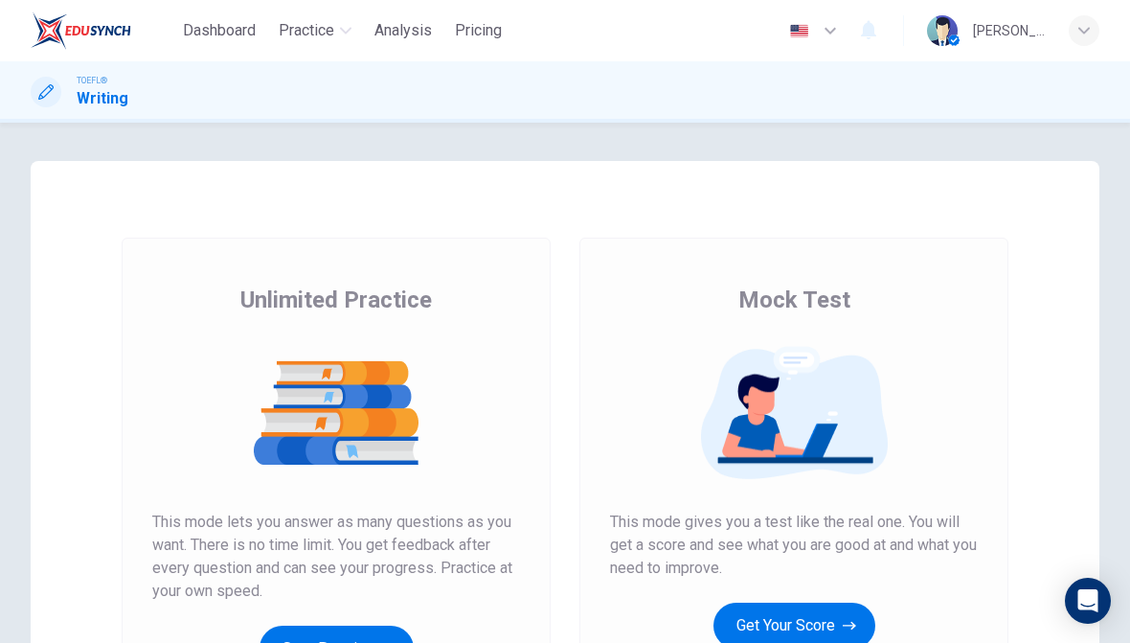
click at [322, 37] on span "Practice" at bounding box center [307, 30] width 56 height 23
click at [343, 19] on button "Practice" at bounding box center [315, 30] width 88 height 34
click at [333, 28] on span "Practice" at bounding box center [307, 30] width 56 height 23
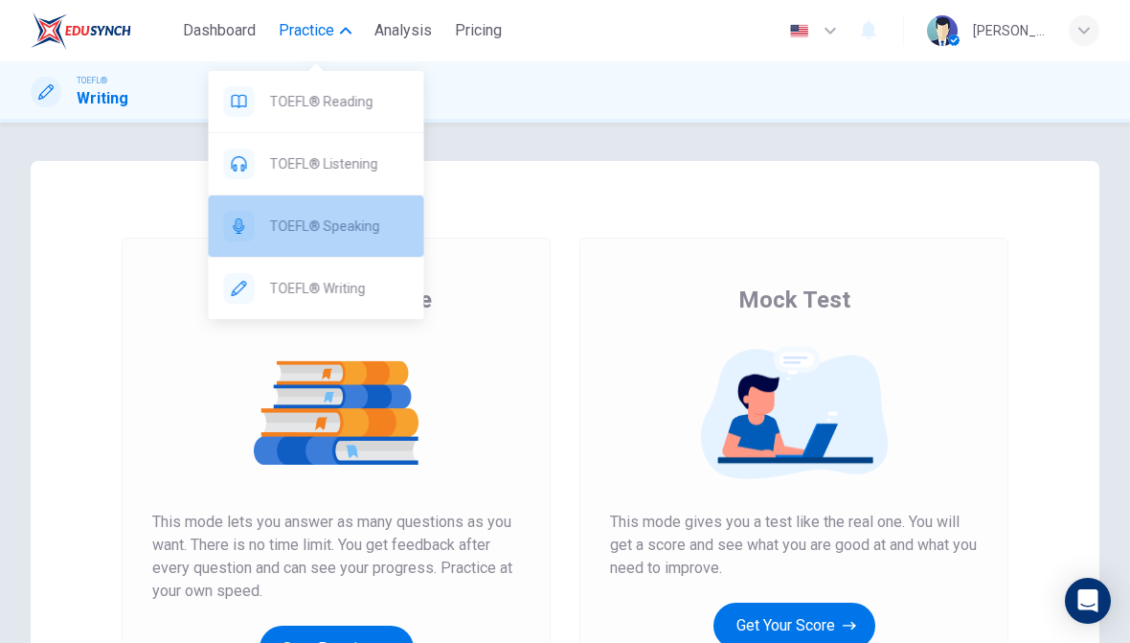
click at [346, 222] on span "TOEFL® Speaking" at bounding box center [339, 226] width 139 height 23
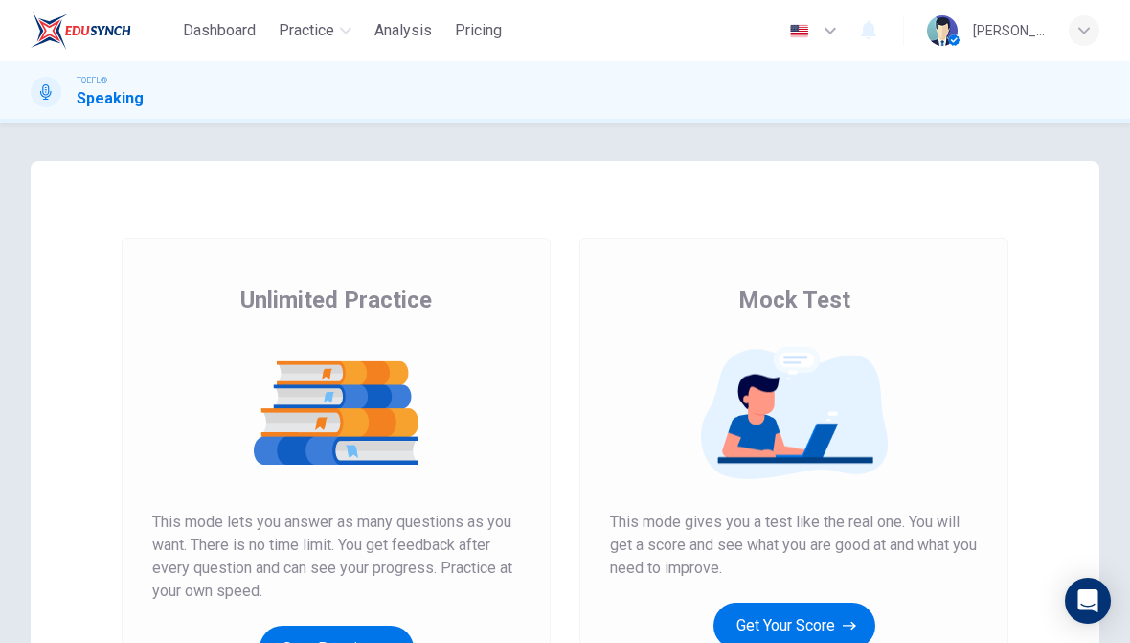
click at [828, 619] on button "Get Your Score" at bounding box center [795, 625] width 162 height 46
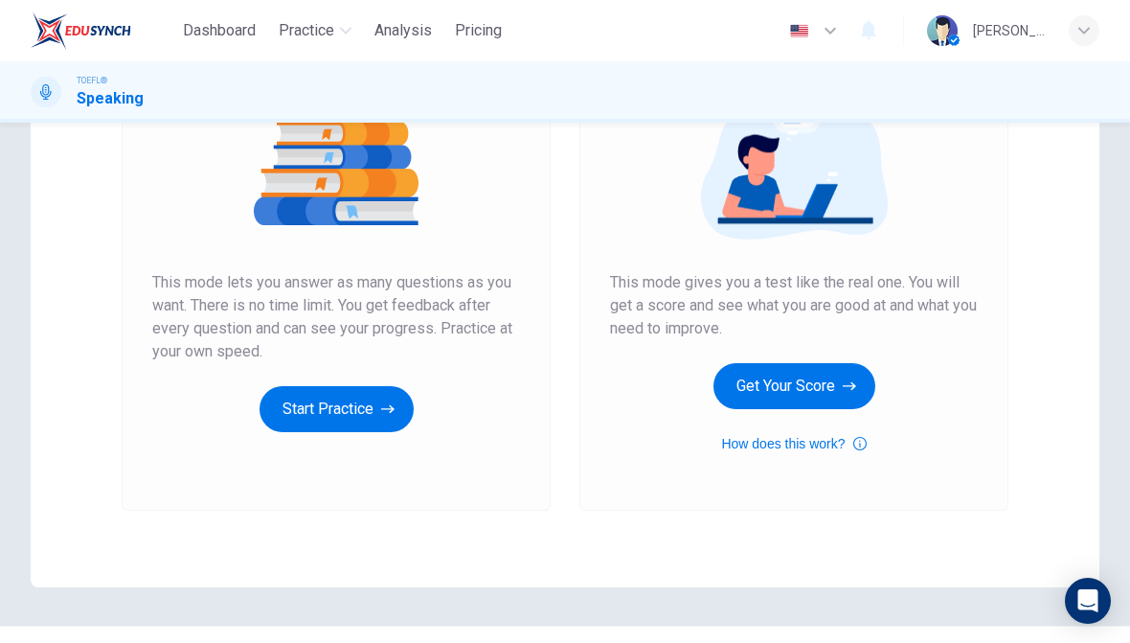
scroll to position [244, 0]
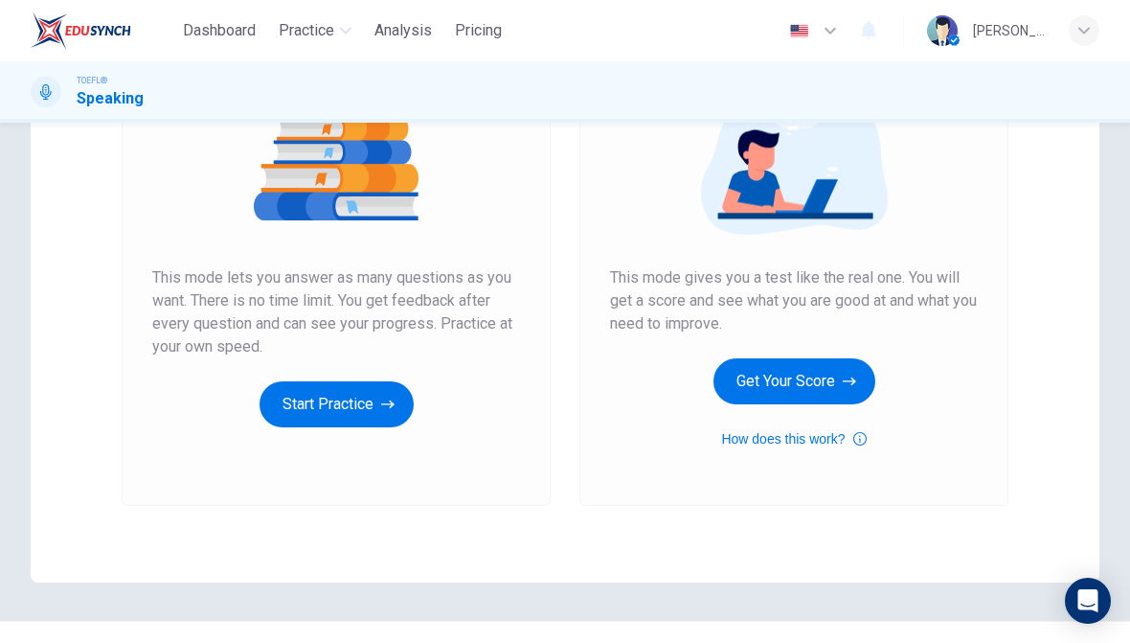
click at [843, 387] on icon "button" at bounding box center [849, 381] width 13 height 19
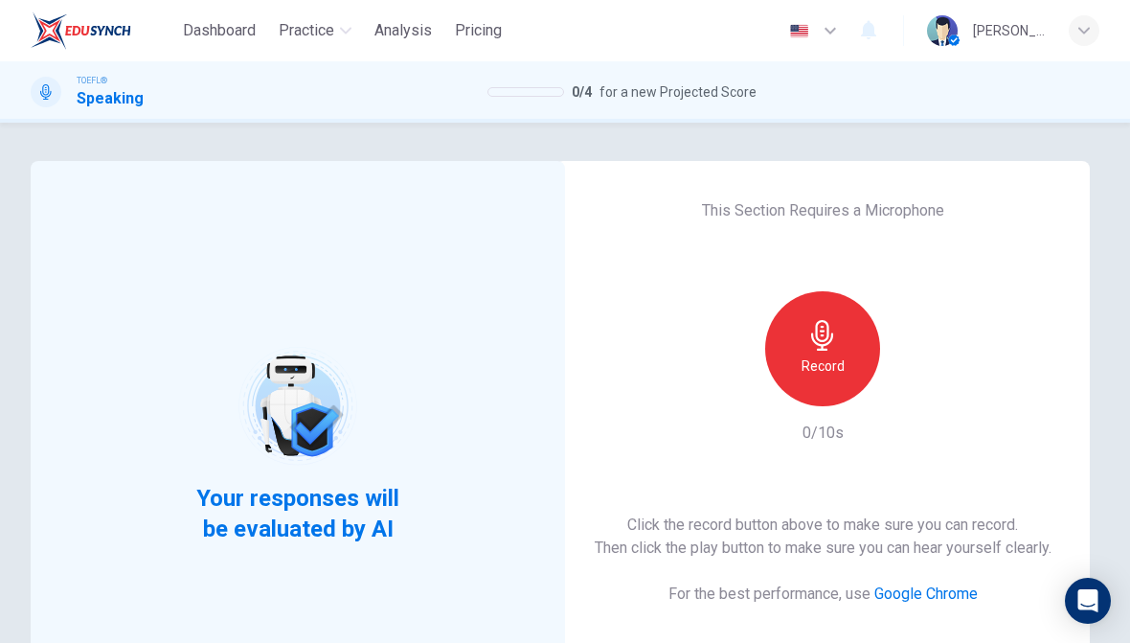
click at [825, 321] on icon "button" at bounding box center [822, 335] width 22 height 31
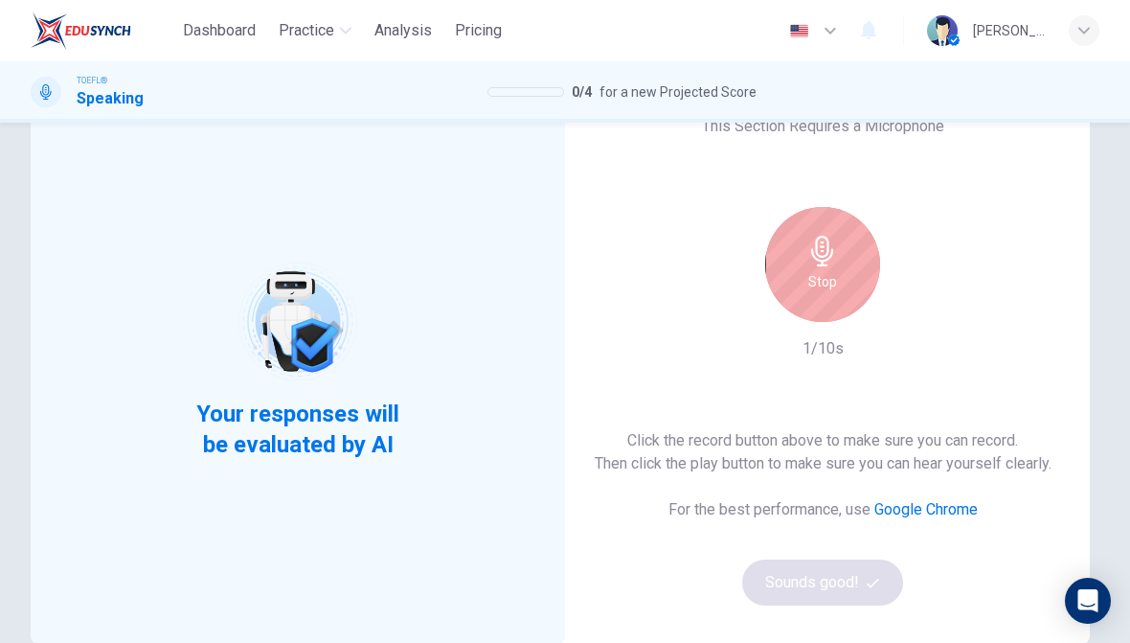
scroll to position [89, 0]
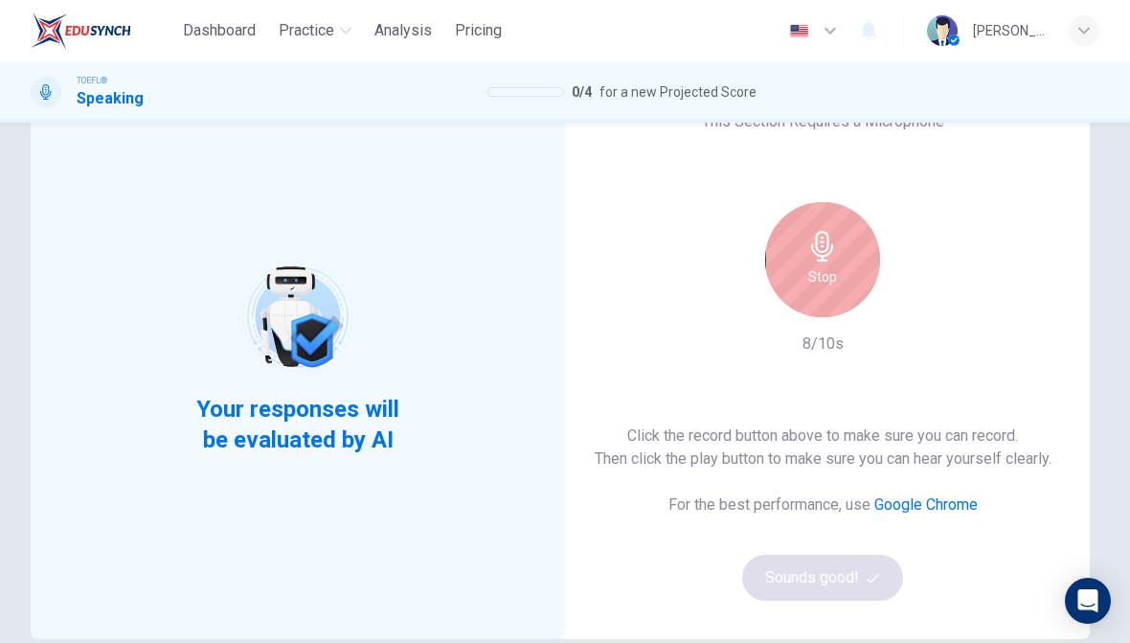
click at [818, 266] on h6 "Stop" at bounding box center [822, 276] width 29 height 23
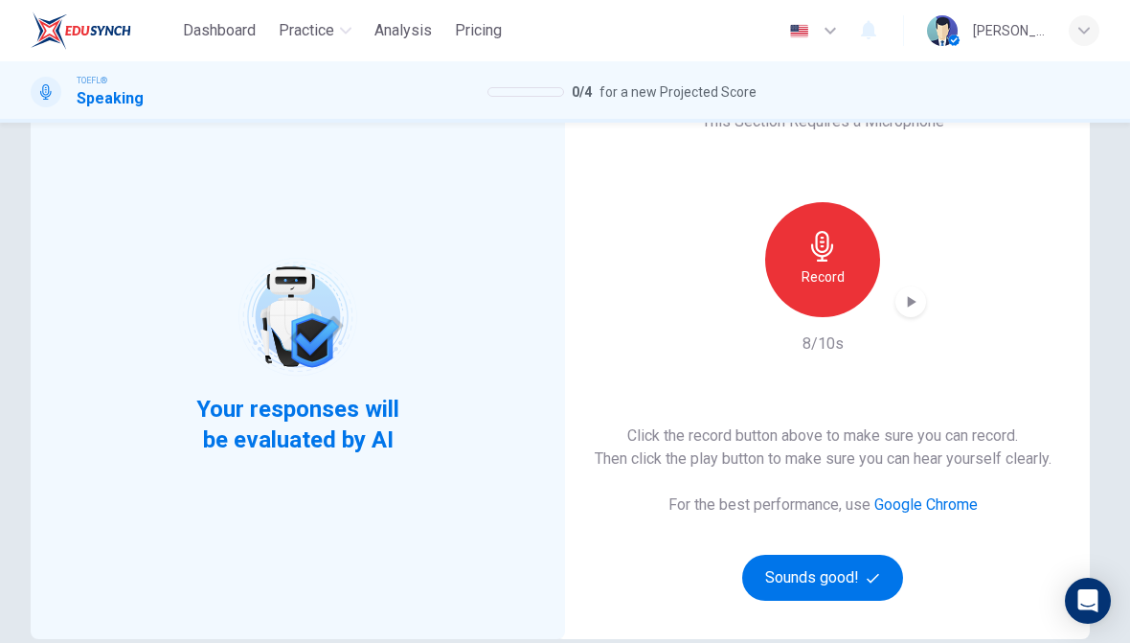
click at [852, 585] on button "Sounds good!" at bounding box center [822, 578] width 161 height 46
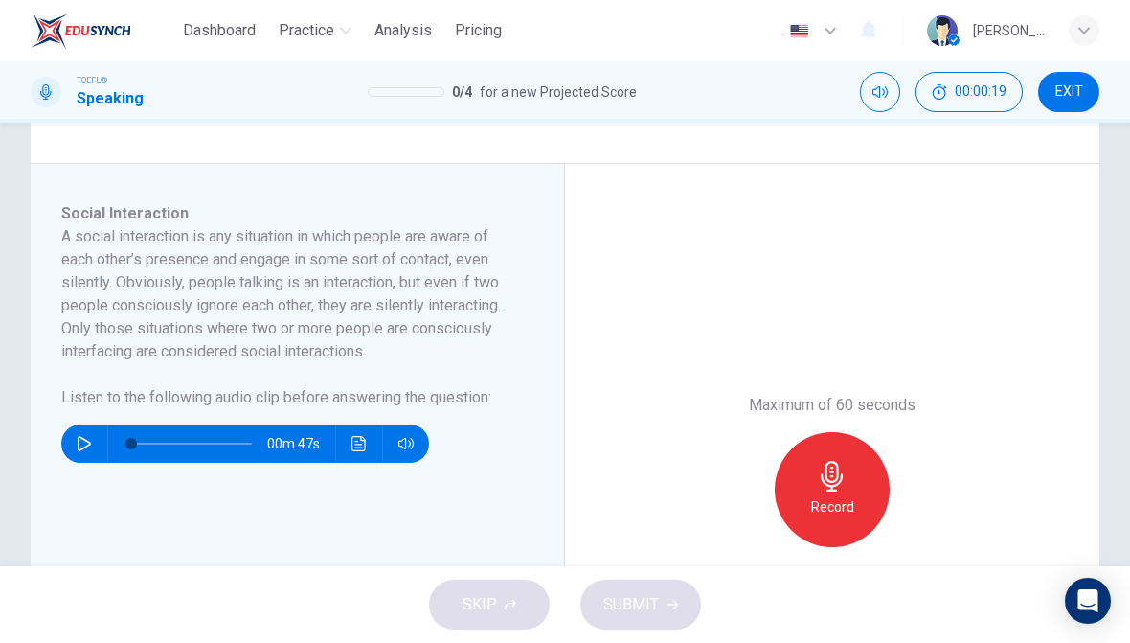
scroll to position [275, 0]
click at [88, 442] on icon "button" at bounding box center [84, 442] width 13 height 15
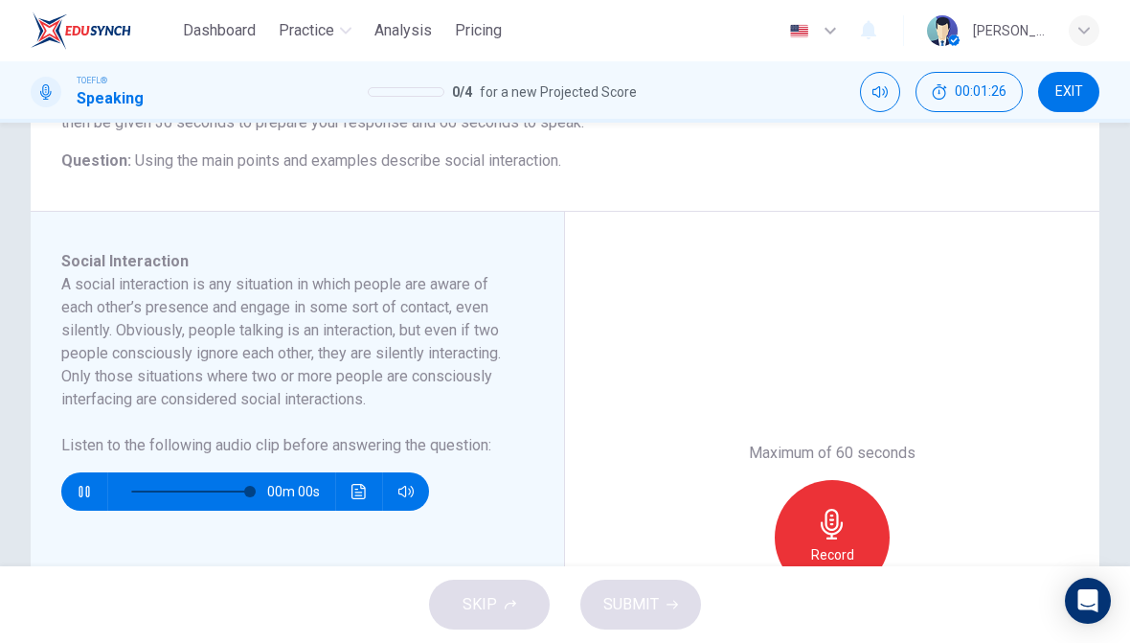
scroll to position [230, 0]
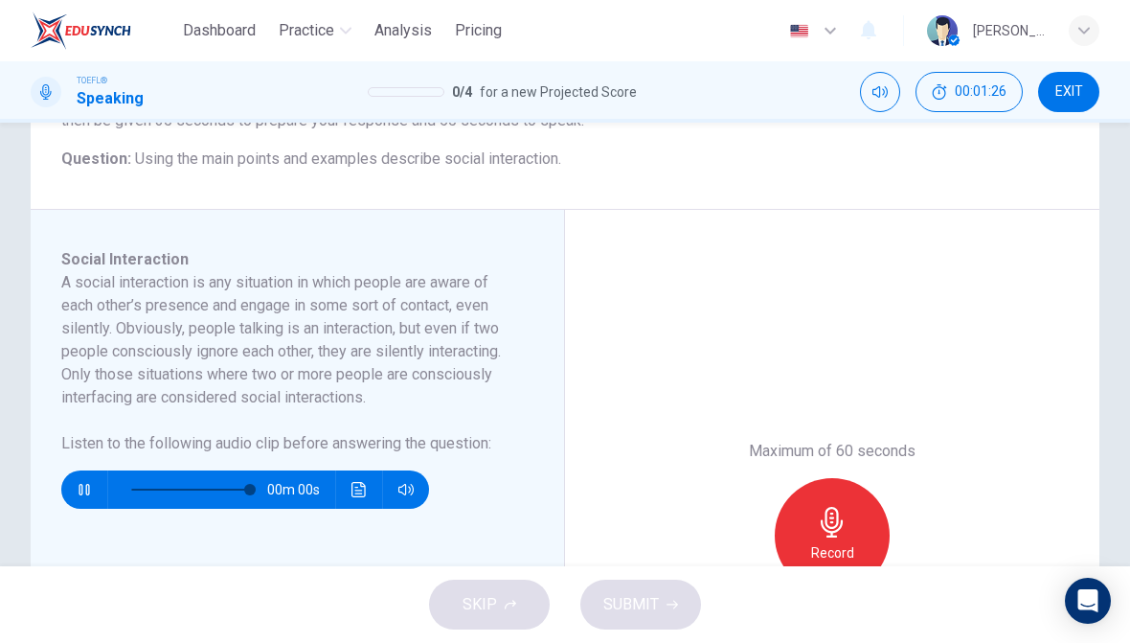
type input "0"
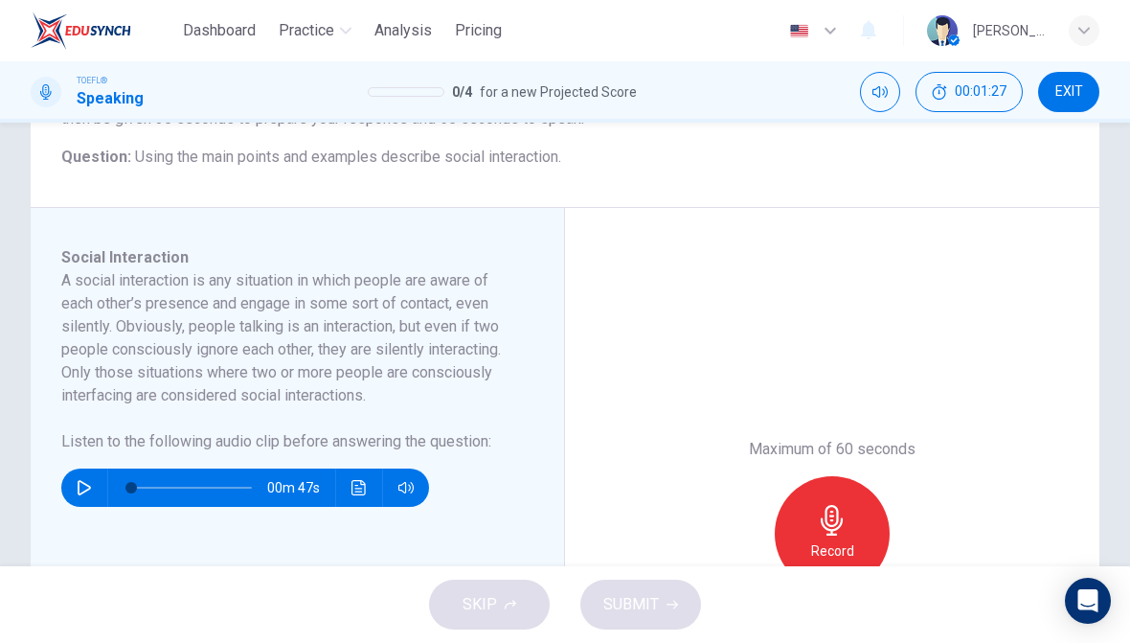
click at [832, 529] on icon "button" at bounding box center [832, 520] width 31 height 31
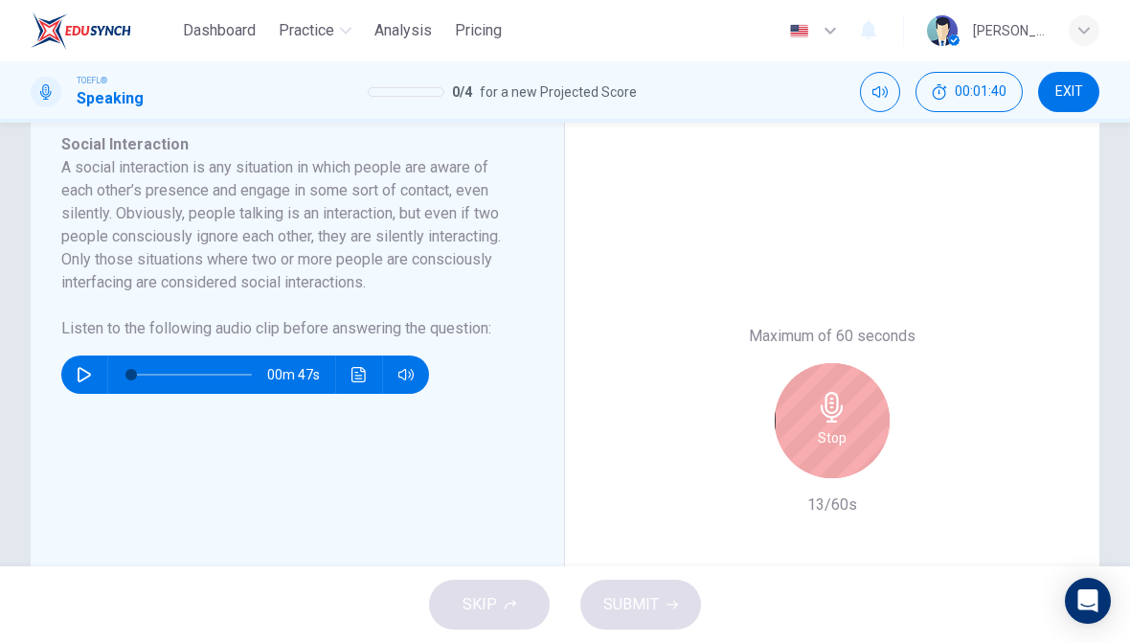
scroll to position [349, 0]
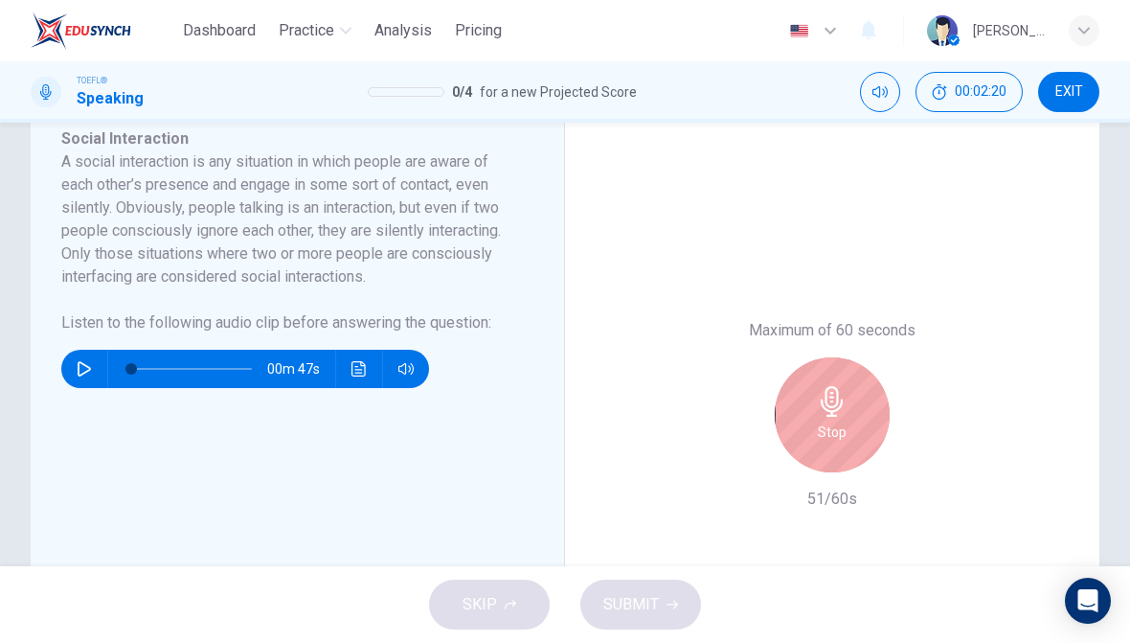
click at [828, 413] on icon "button" at bounding box center [832, 401] width 31 height 31
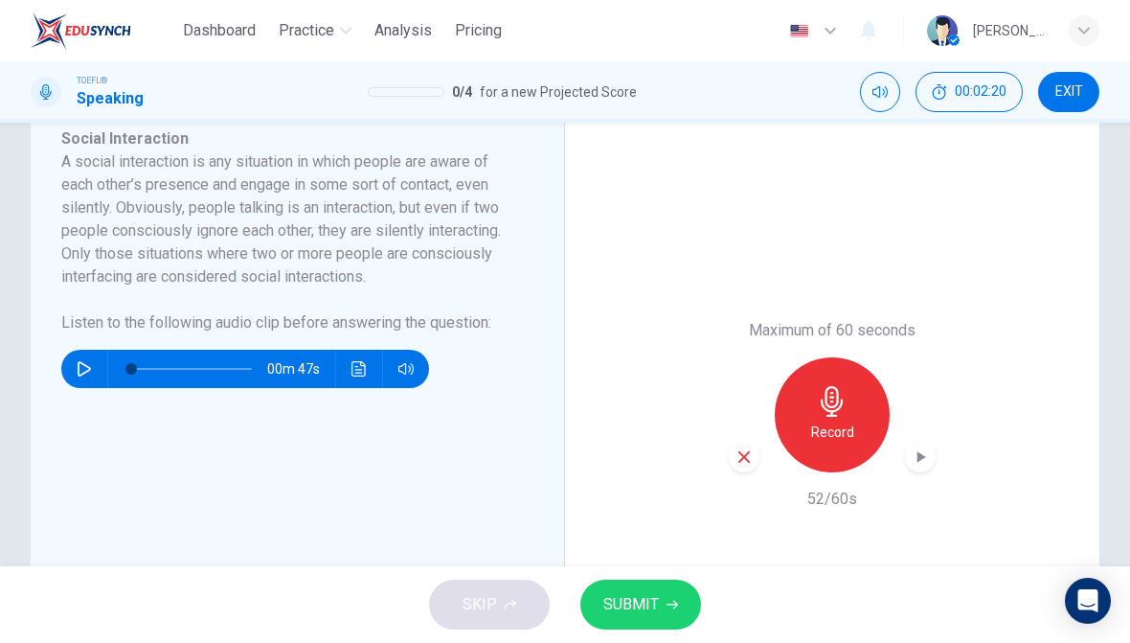
click at [635, 613] on span "SUBMIT" at bounding box center [631, 604] width 56 height 27
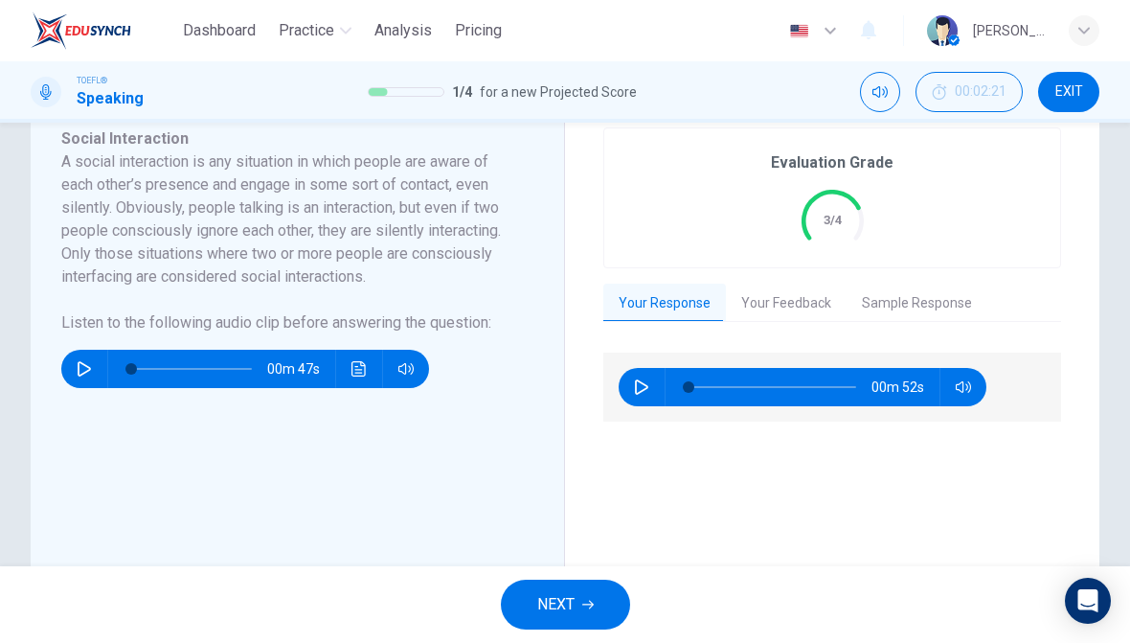
click at [585, 597] on button "NEXT" at bounding box center [565, 604] width 129 height 50
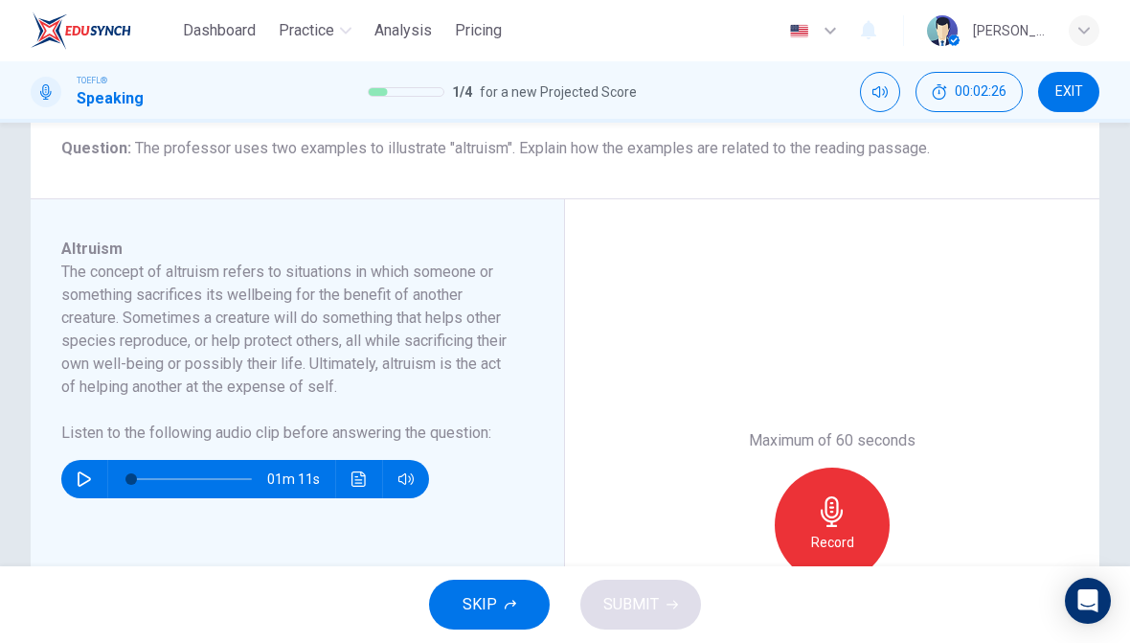
scroll to position [238, 0]
click at [89, 472] on icon "button" at bounding box center [84, 479] width 15 height 15
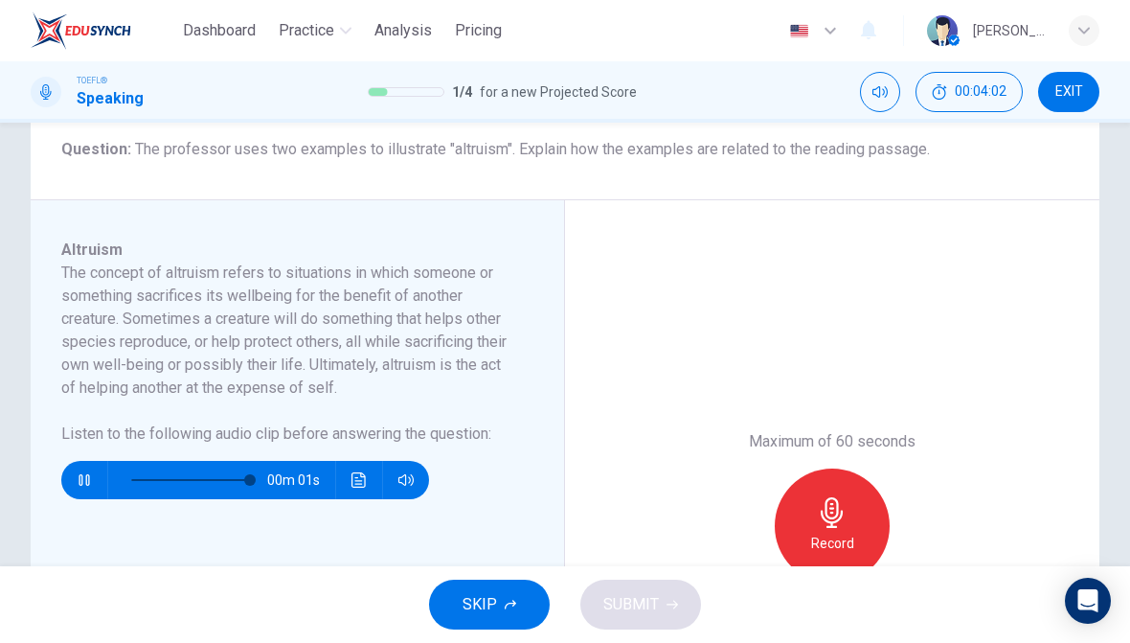
type input "0"
click at [836, 498] on icon "button" at bounding box center [832, 512] width 31 height 31
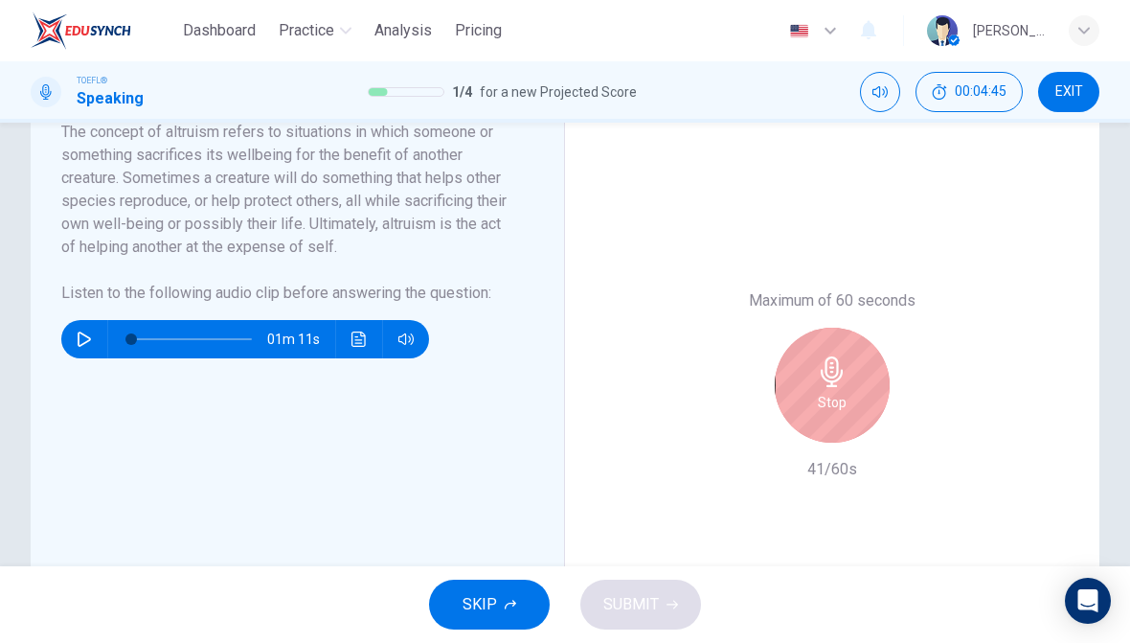
scroll to position [369, 0]
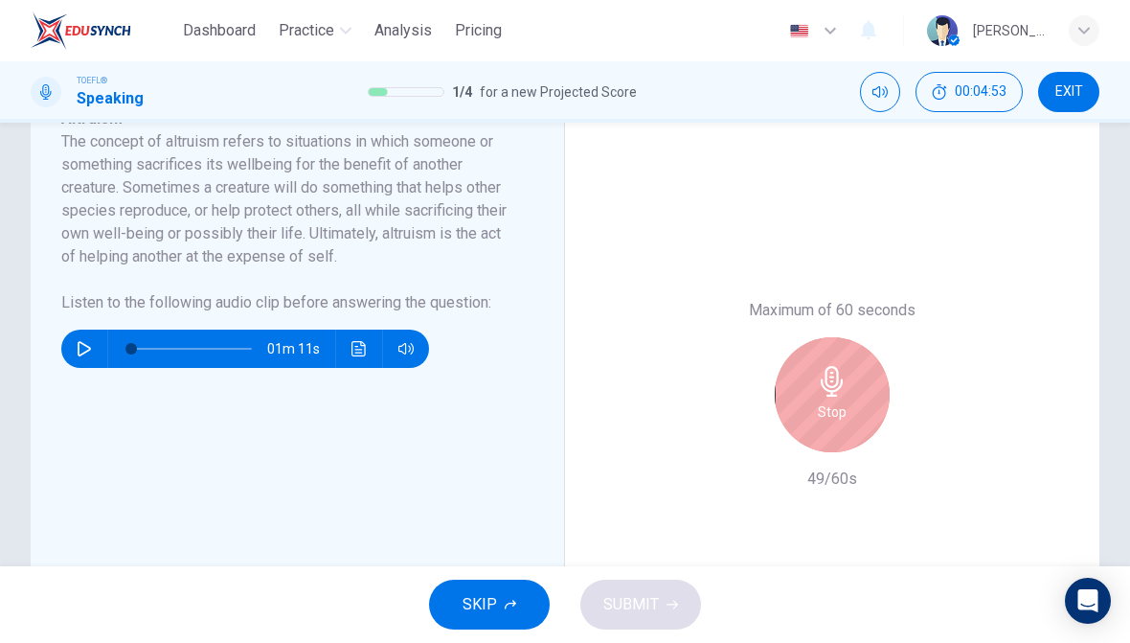
click at [813, 370] on div "Stop" at bounding box center [832, 394] width 115 height 115
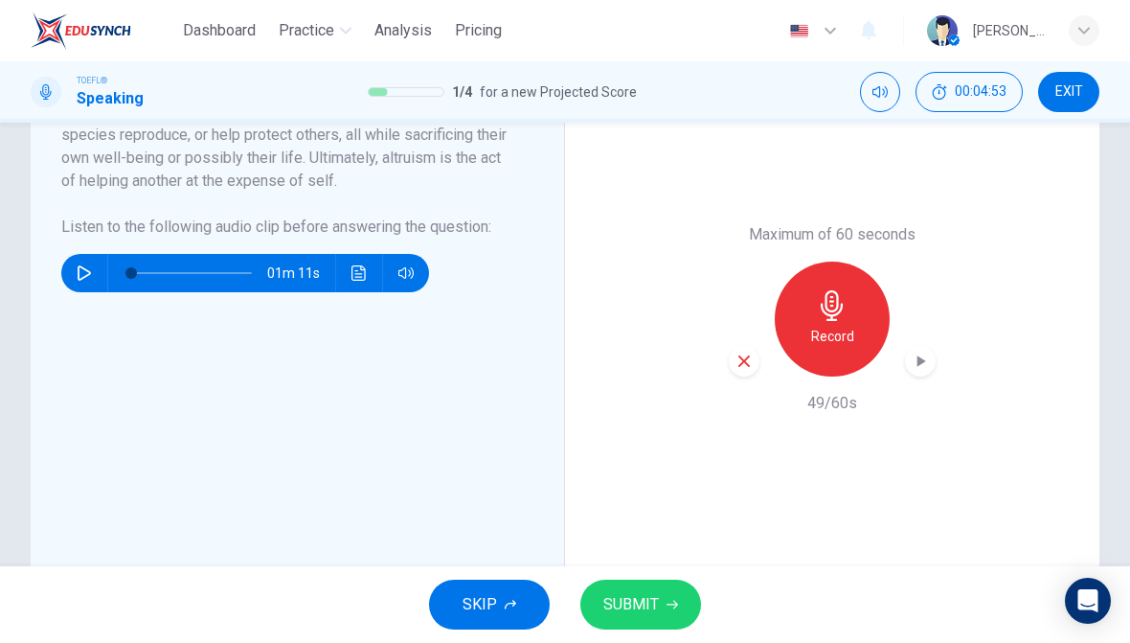
scroll to position [458, 0]
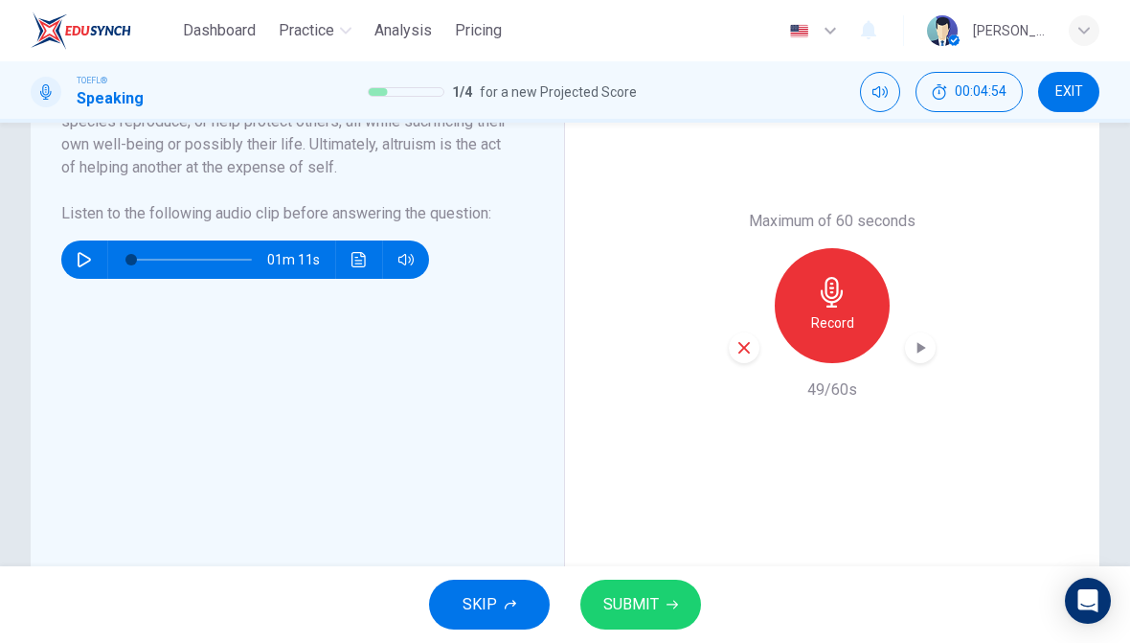
click at [725, 337] on div "Maximum of 60 seconds Record 49/60s" at bounding box center [832, 305] width 534 height 651
click at [737, 343] on icon "button" at bounding box center [744, 347] width 17 height 17
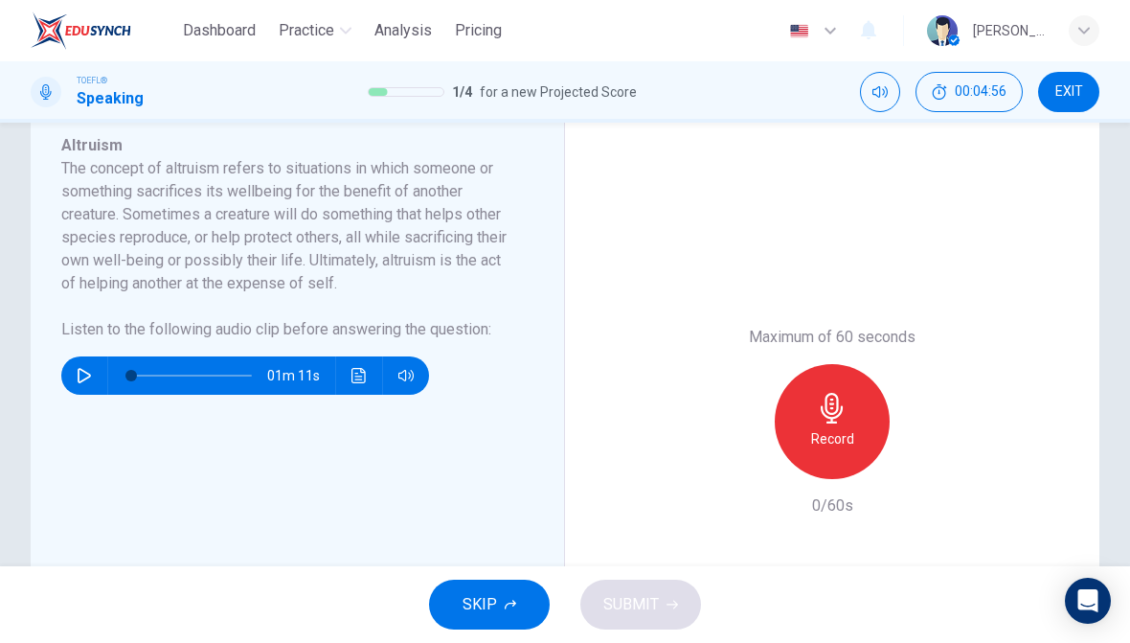
scroll to position [327, 0]
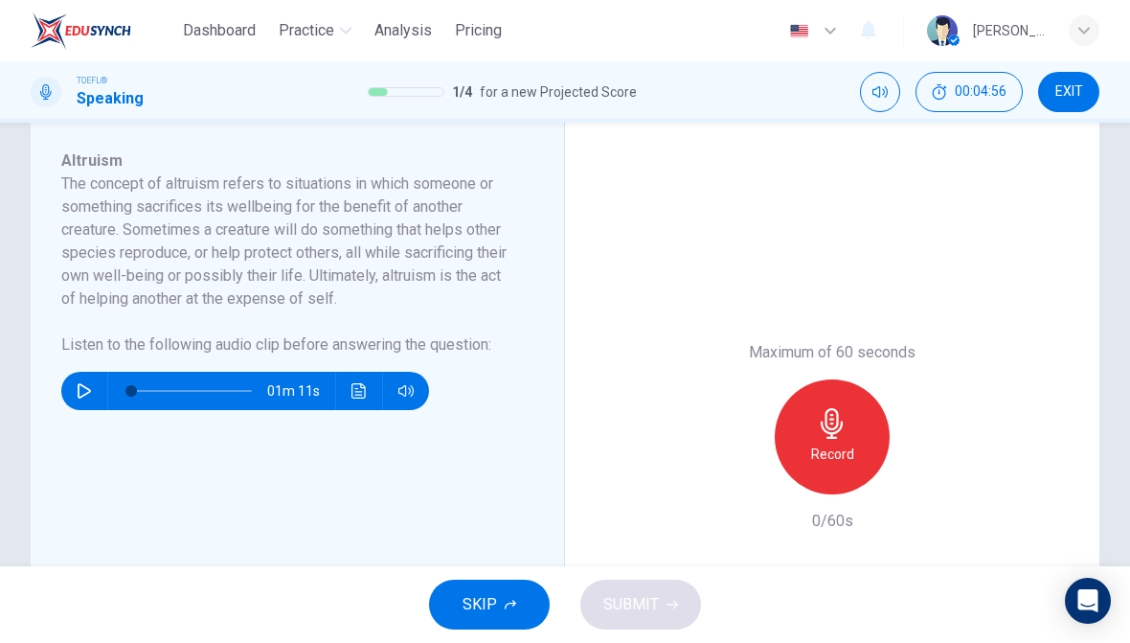
click at [834, 411] on icon "button" at bounding box center [832, 423] width 31 height 31
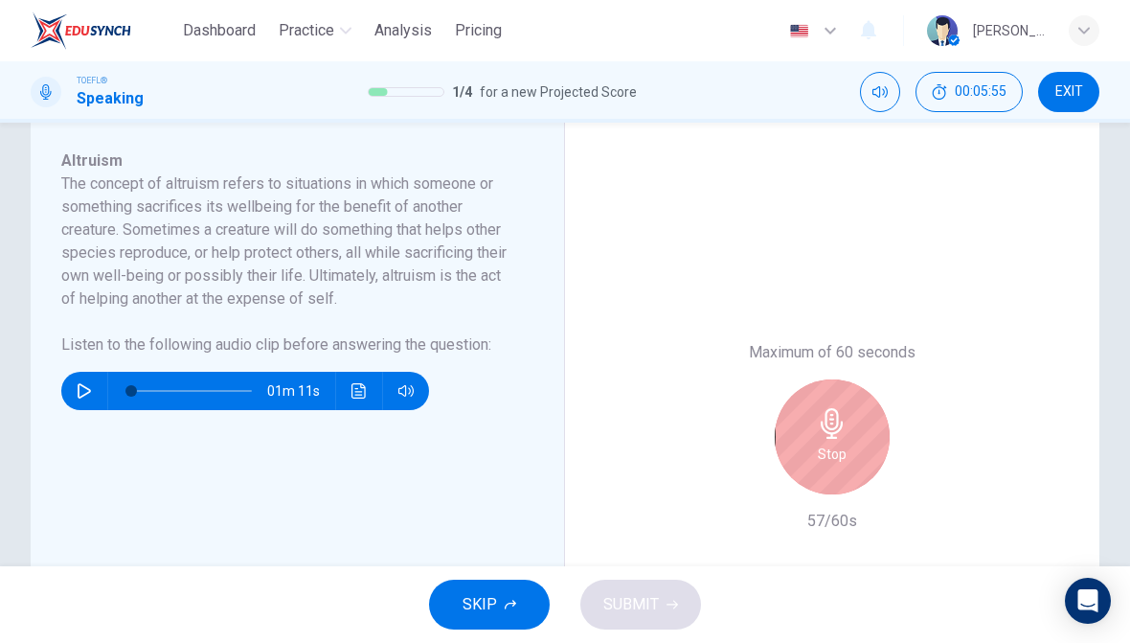
click at [856, 426] on div "Stop" at bounding box center [832, 436] width 115 height 115
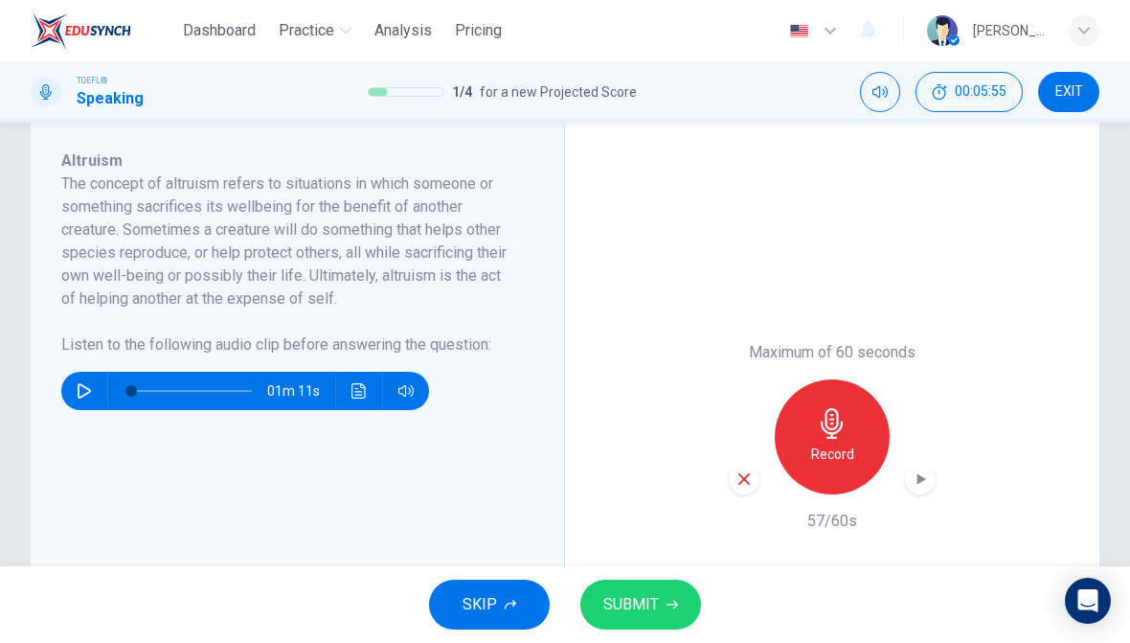
click at [642, 615] on span "SUBMIT" at bounding box center [631, 604] width 56 height 27
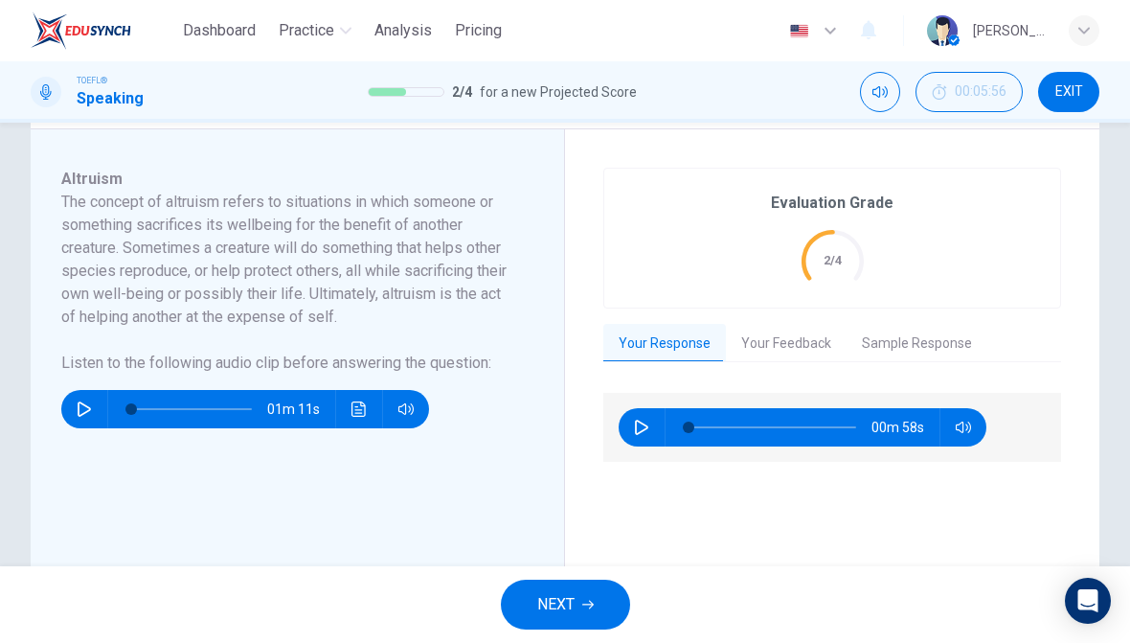
scroll to position [310, 0]
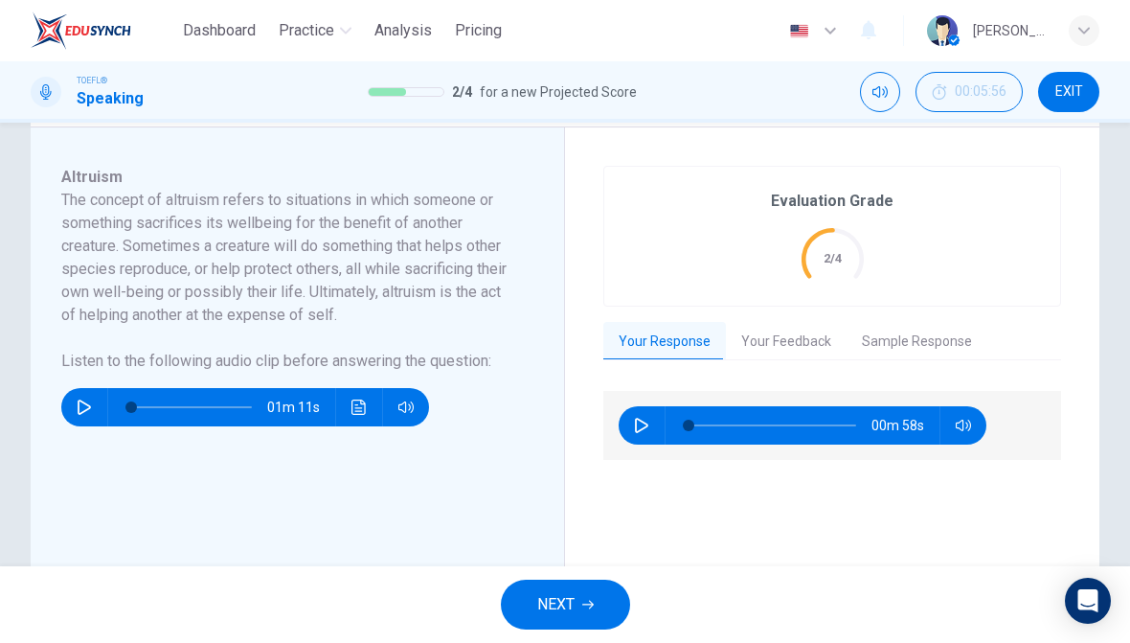
click at [806, 349] on button "Your Feedback" at bounding box center [786, 342] width 121 height 40
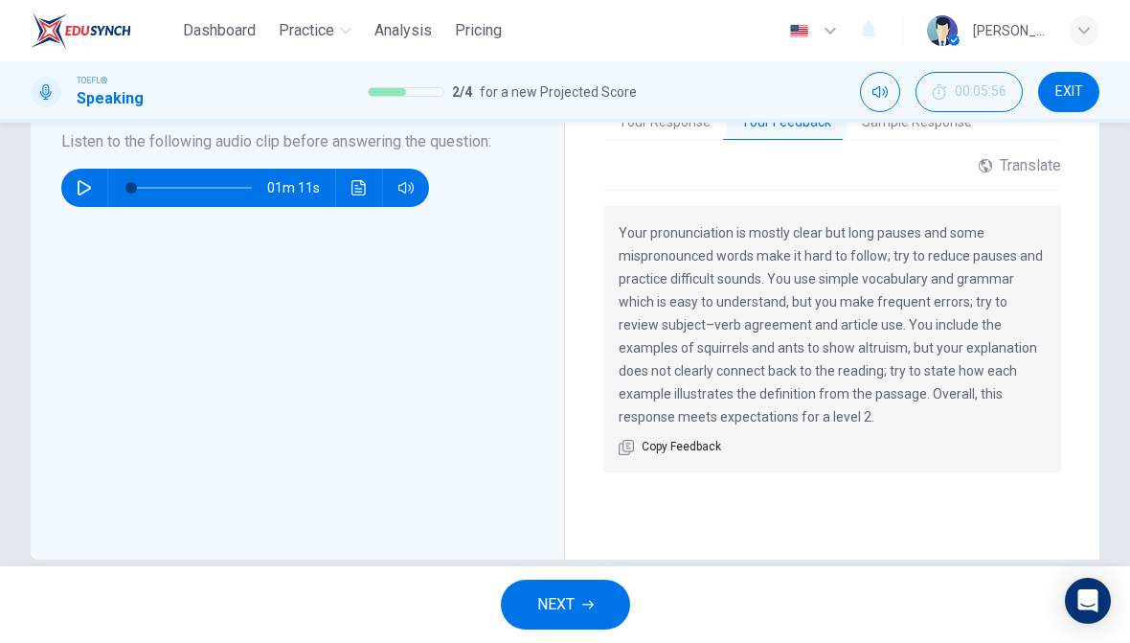
scroll to position [531, 0]
click at [575, 610] on span "NEXT" at bounding box center [555, 604] width 37 height 27
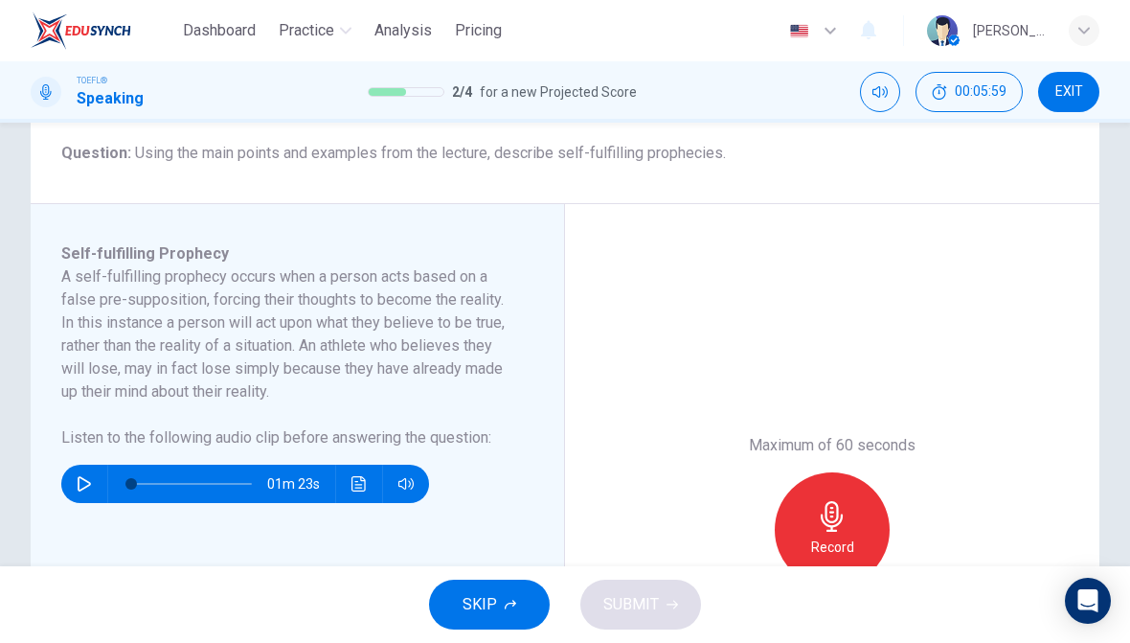
scroll to position [233, 0]
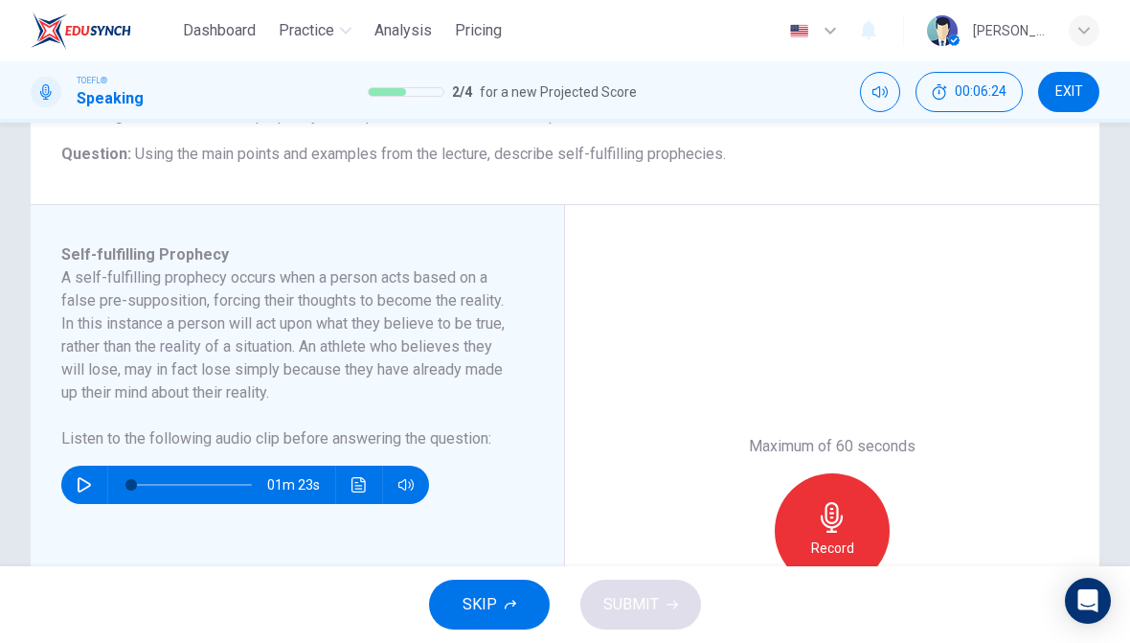
click at [91, 488] on icon "button" at bounding box center [84, 484] width 15 height 15
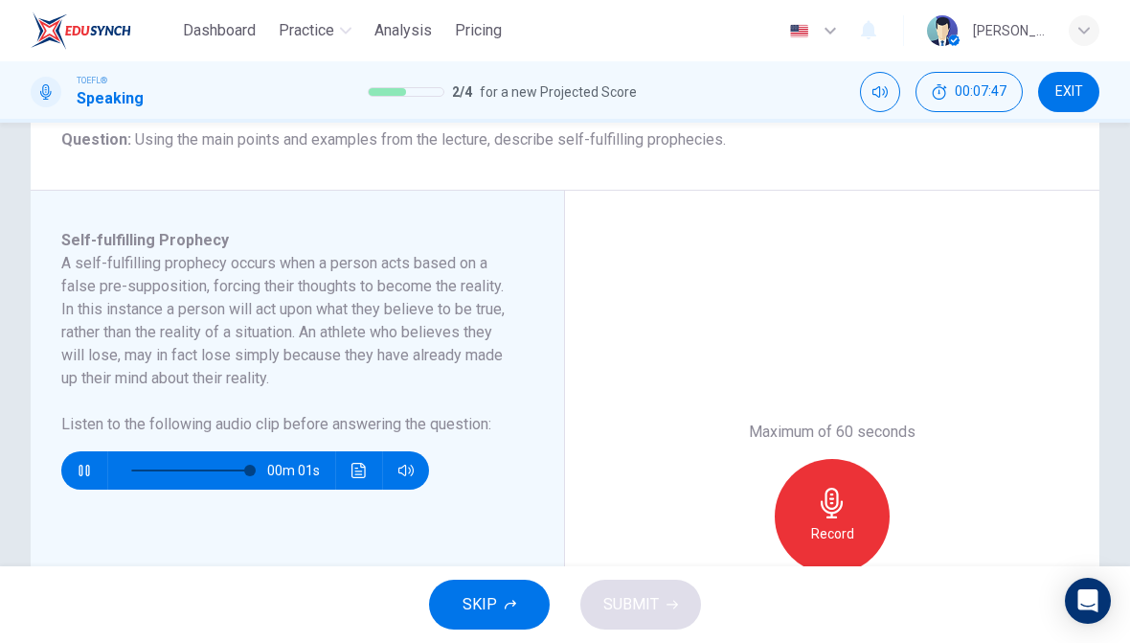
scroll to position [249, 0]
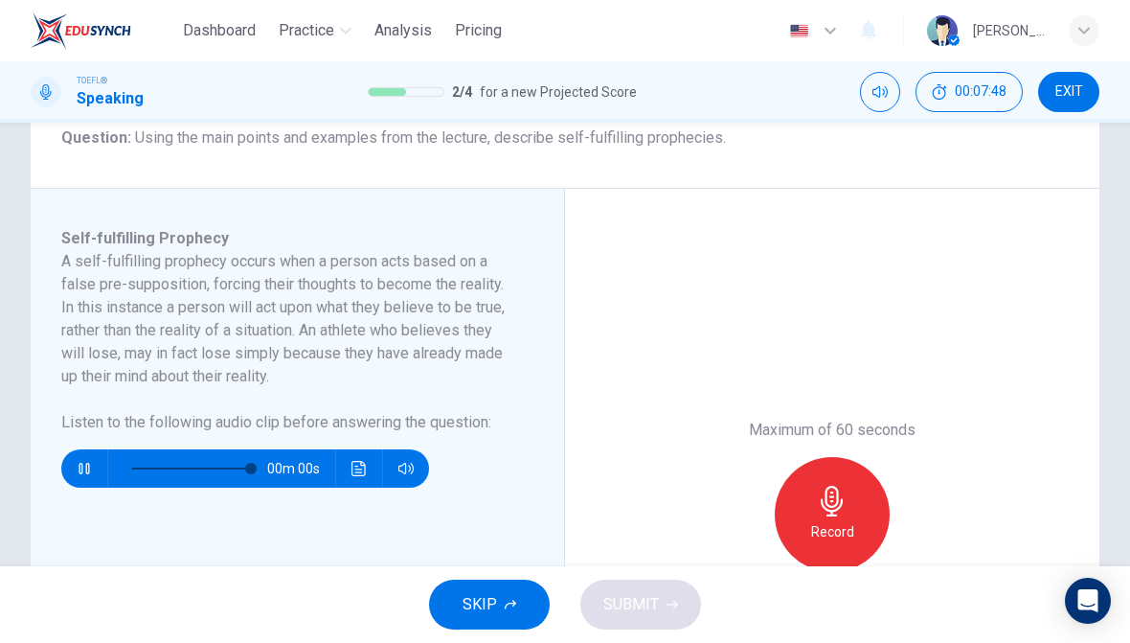
type input "0"
click at [851, 554] on div "Record" at bounding box center [832, 514] width 115 height 115
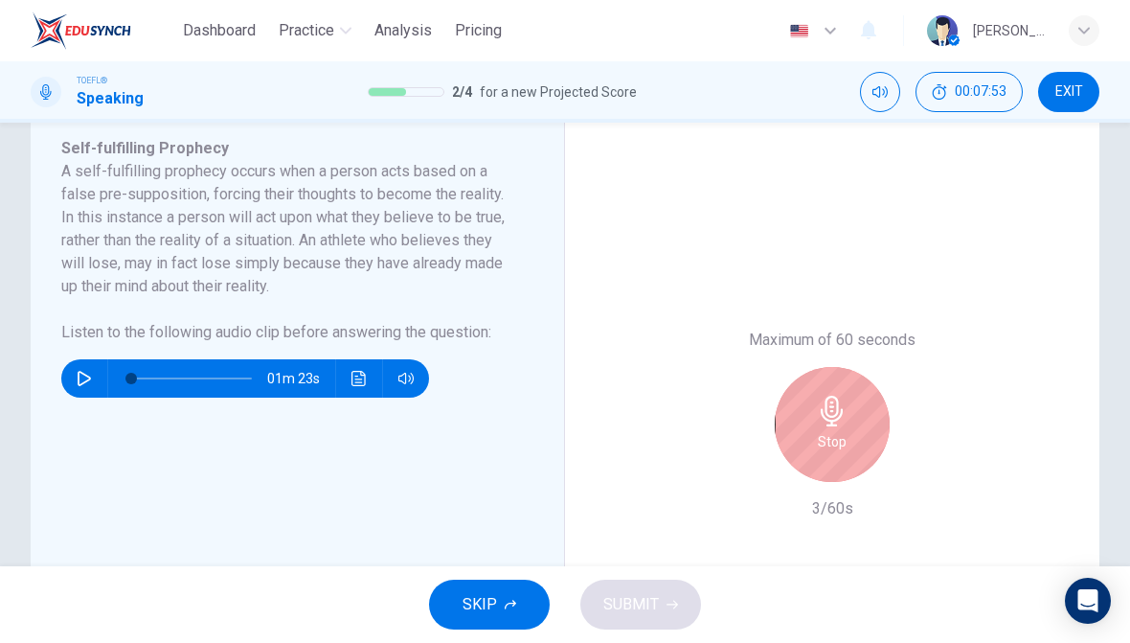
scroll to position [336, 0]
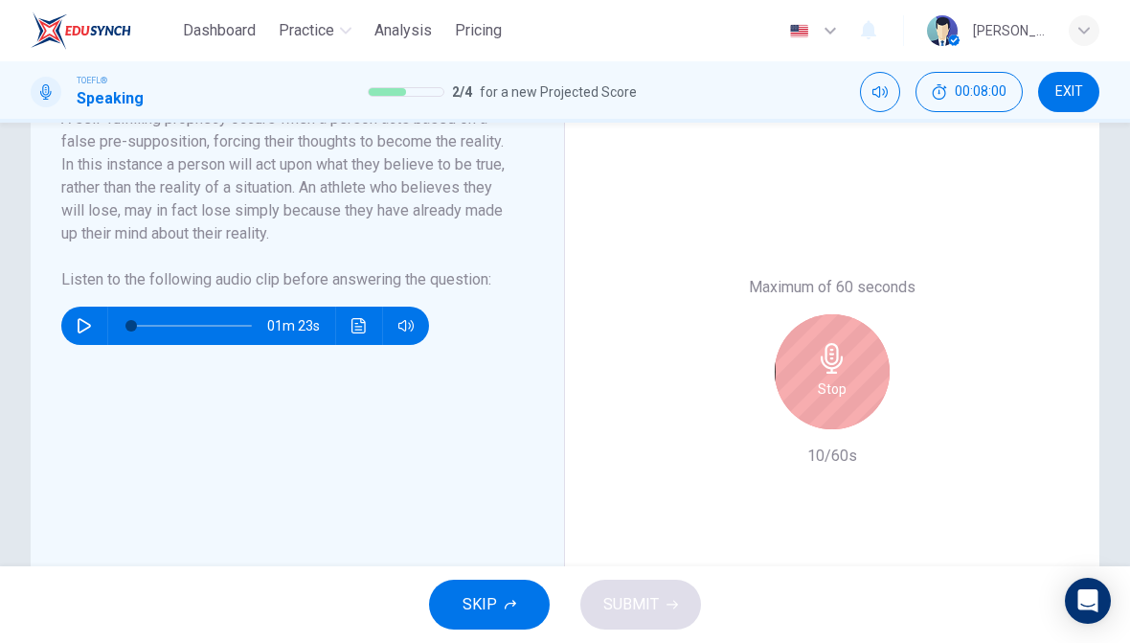
click at [848, 402] on div "Stop" at bounding box center [832, 371] width 115 height 115
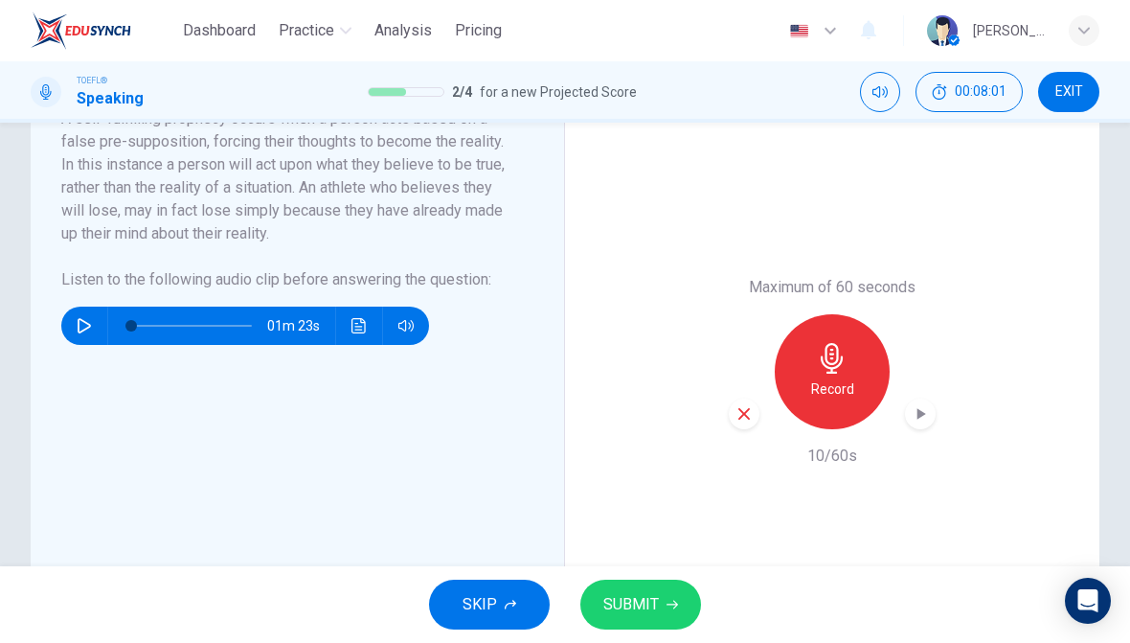
scroll to position [426, 0]
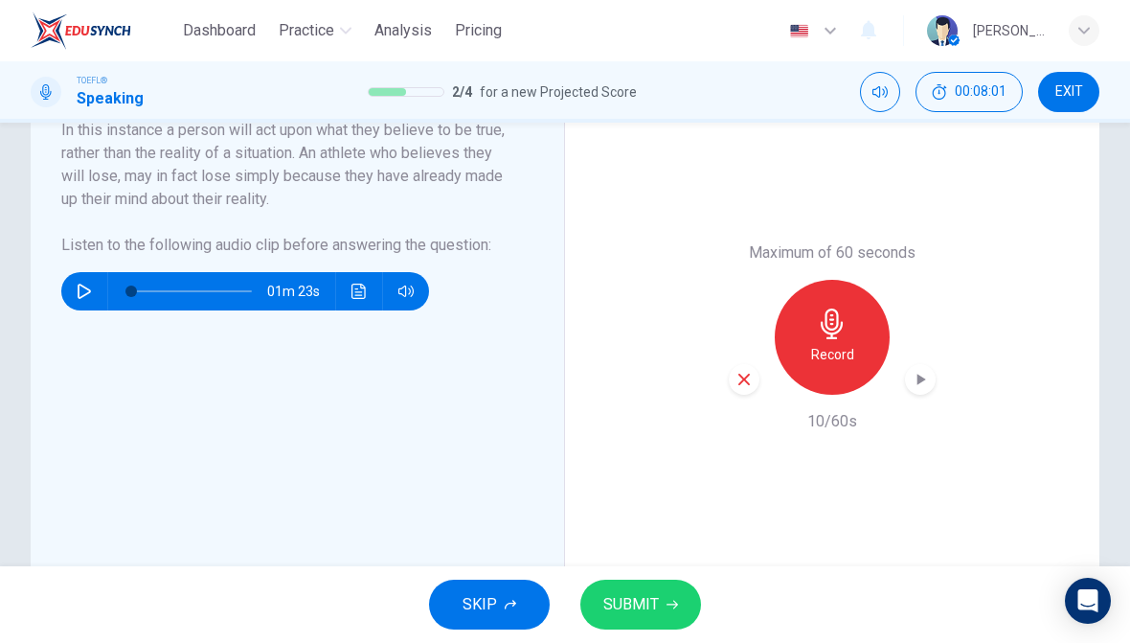
click at [754, 384] on div "button" at bounding box center [744, 379] width 31 height 31
click at [831, 344] on h6 "Record" at bounding box center [832, 354] width 43 height 23
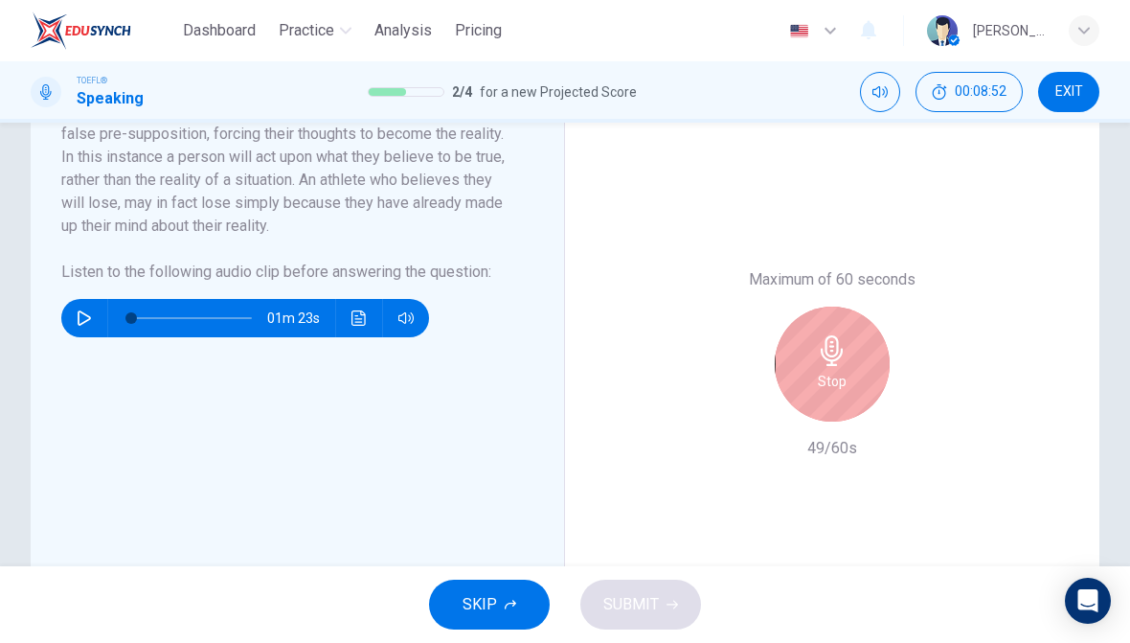
scroll to position [400, 0]
click at [834, 360] on icon "button" at bounding box center [832, 349] width 22 height 31
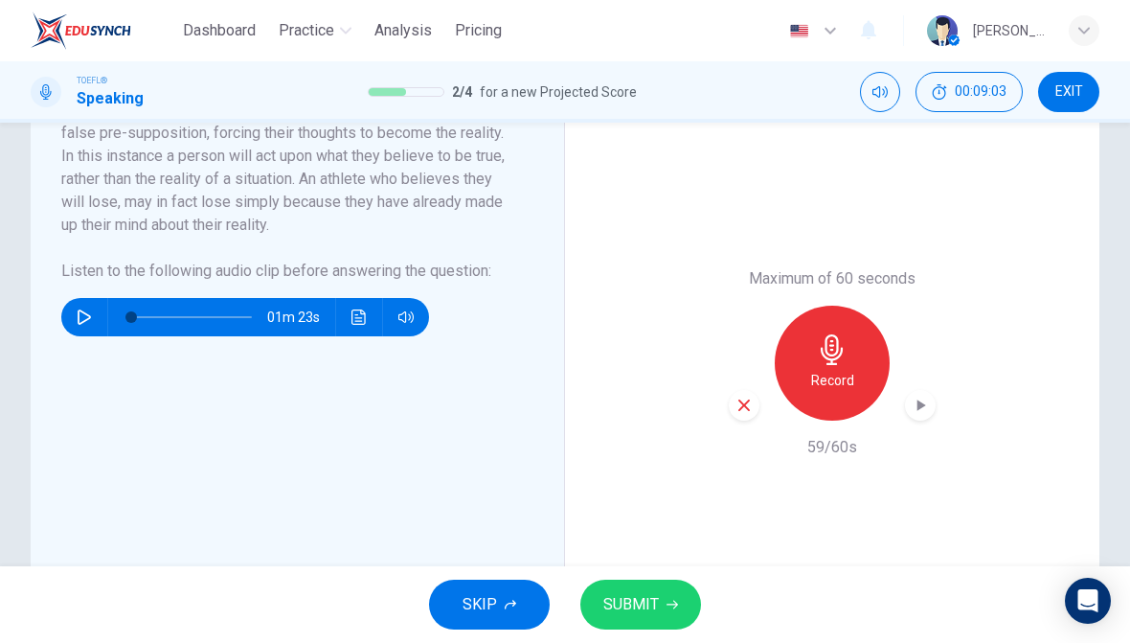
scroll to position [481, 0]
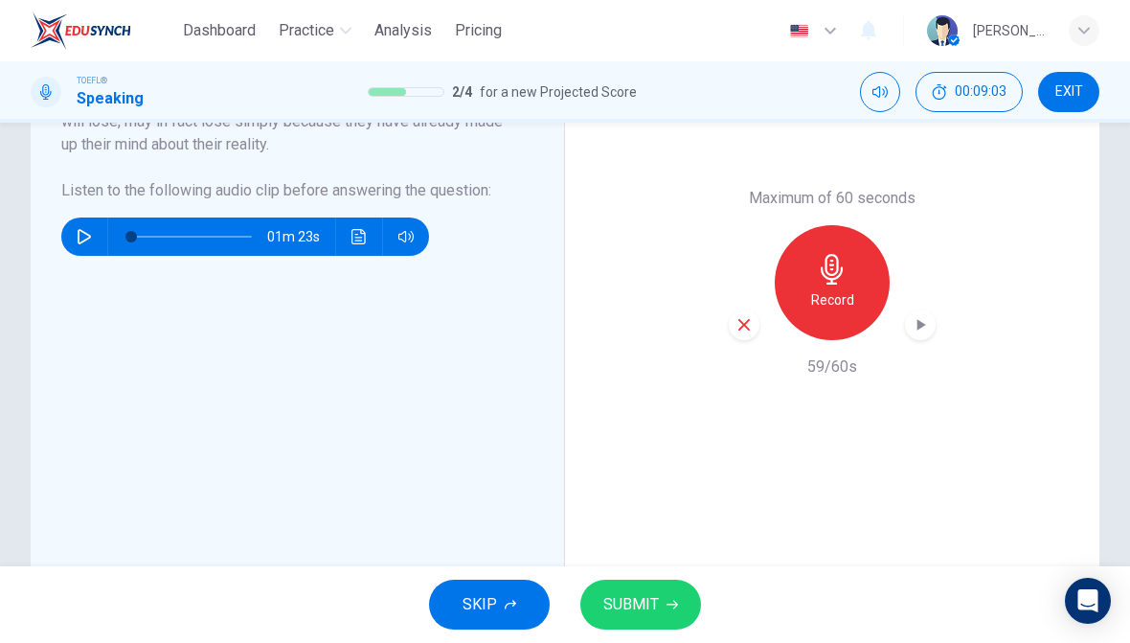
click at [647, 623] on button "SUBMIT" at bounding box center [640, 604] width 121 height 50
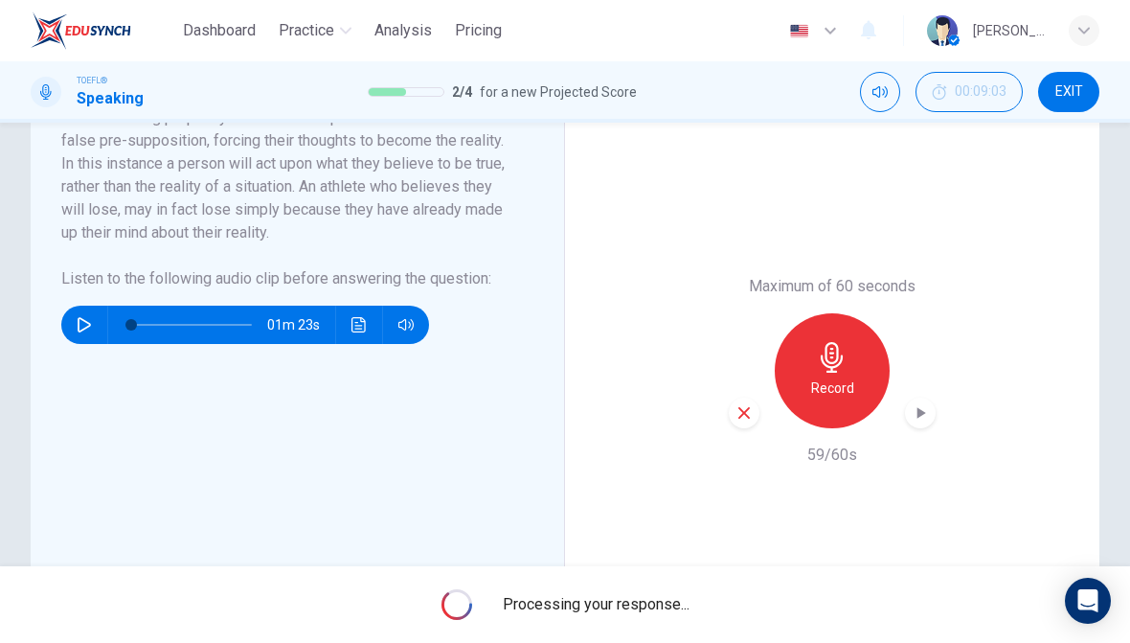
scroll to position [391, 0]
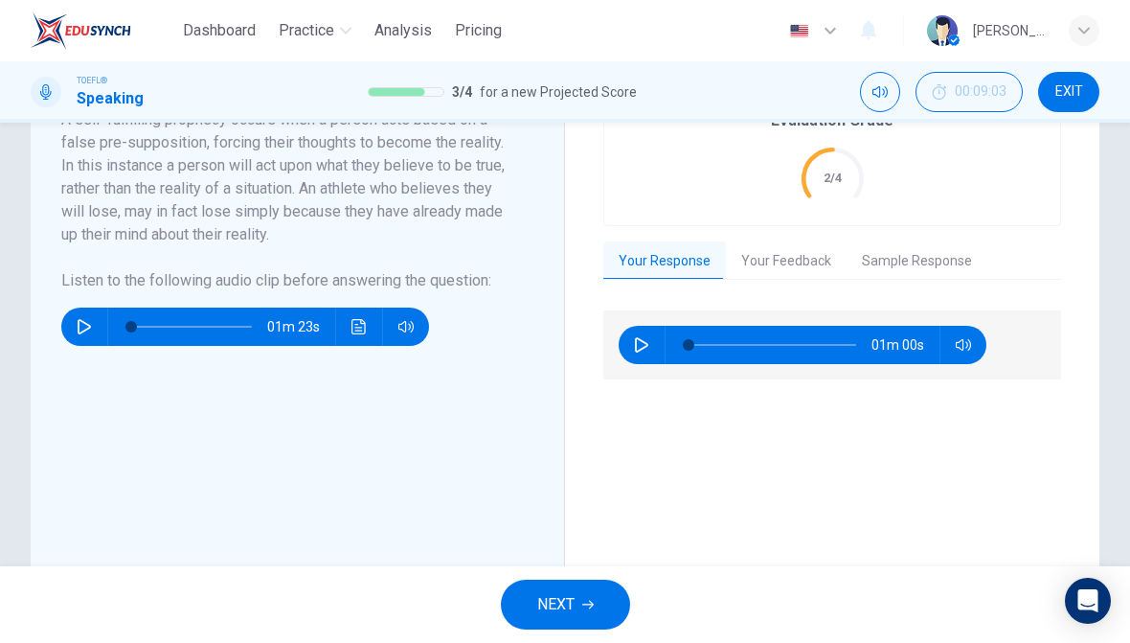
click at [581, 604] on button "NEXT" at bounding box center [565, 604] width 129 height 50
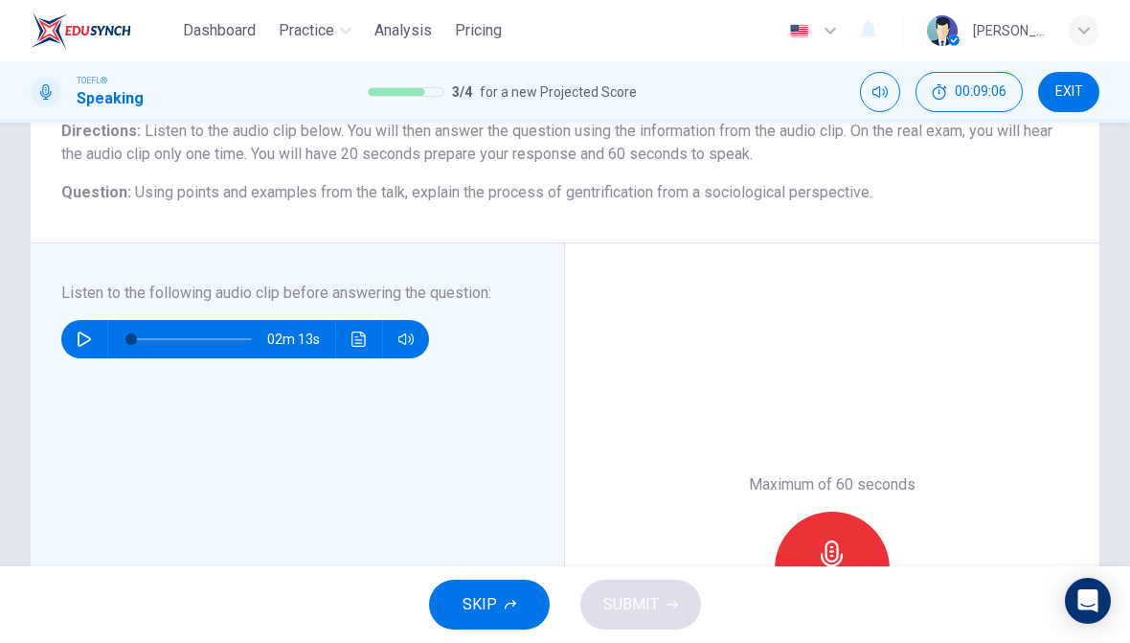
scroll to position [172, 0]
click at [89, 333] on icon "button" at bounding box center [84, 337] width 15 height 15
click at [79, 337] on icon "button" at bounding box center [84, 337] width 15 height 15
click at [83, 344] on icon "button" at bounding box center [84, 337] width 15 height 15
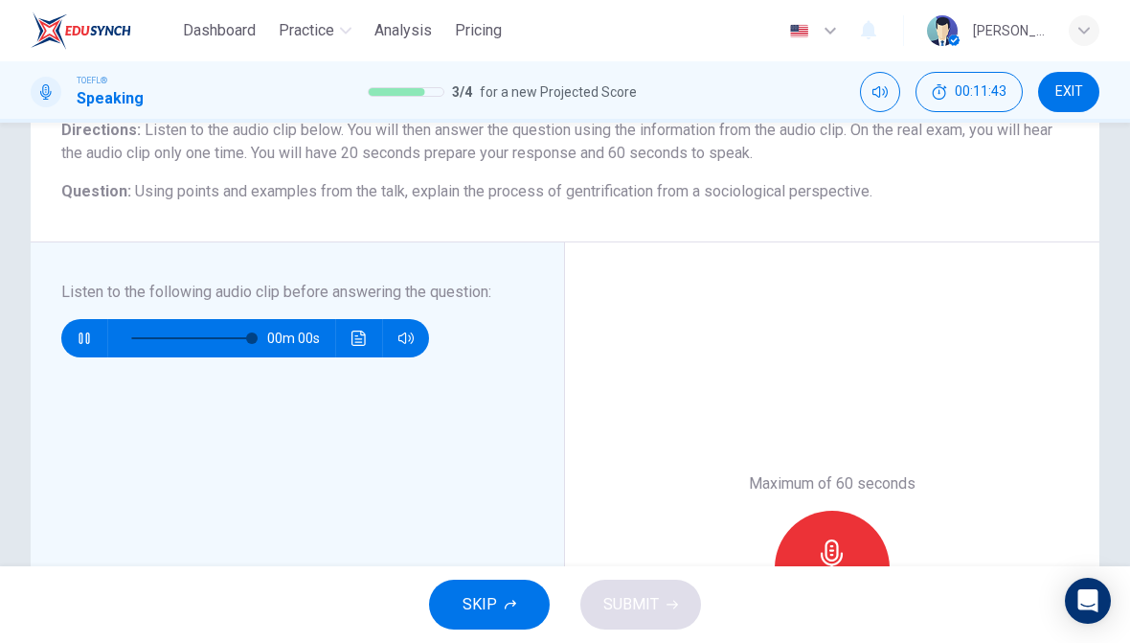
type input "0"
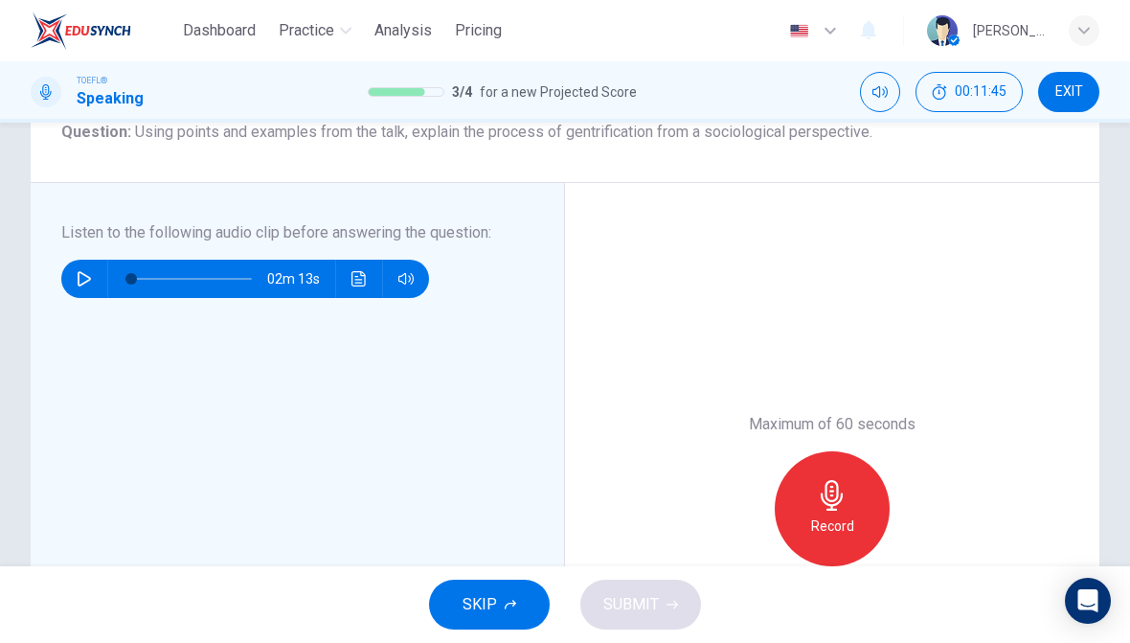
scroll to position [231, 0]
click at [845, 493] on icon "button" at bounding box center [832, 496] width 31 height 31
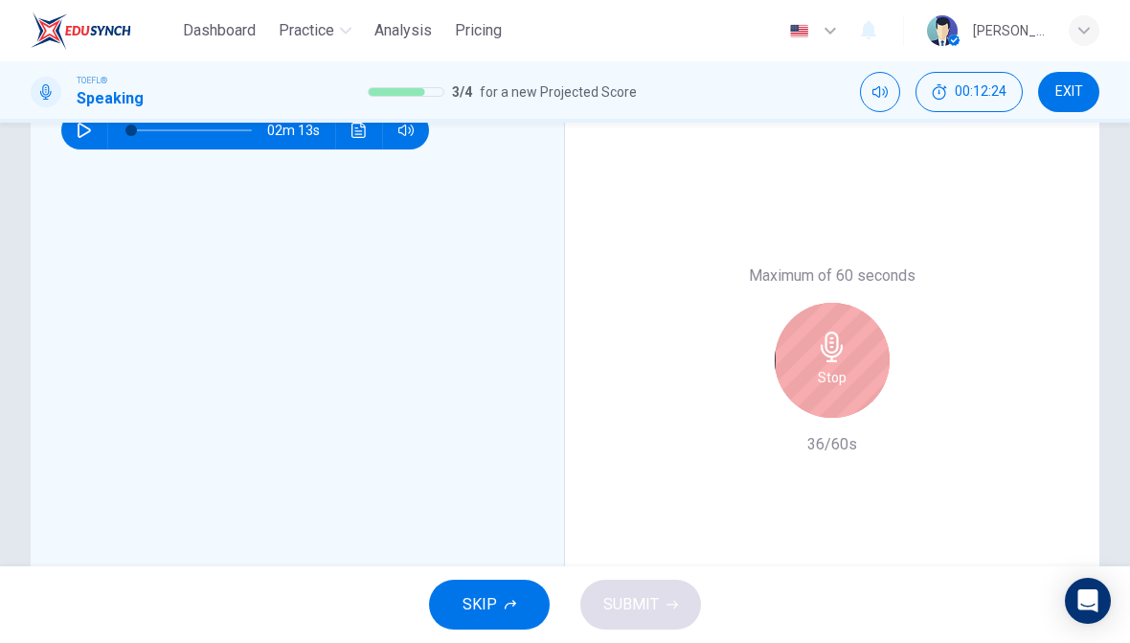
scroll to position [384, 0]
click at [823, 375] on h6 "Stop" at bounding box center [832, 373] width 29 height 23
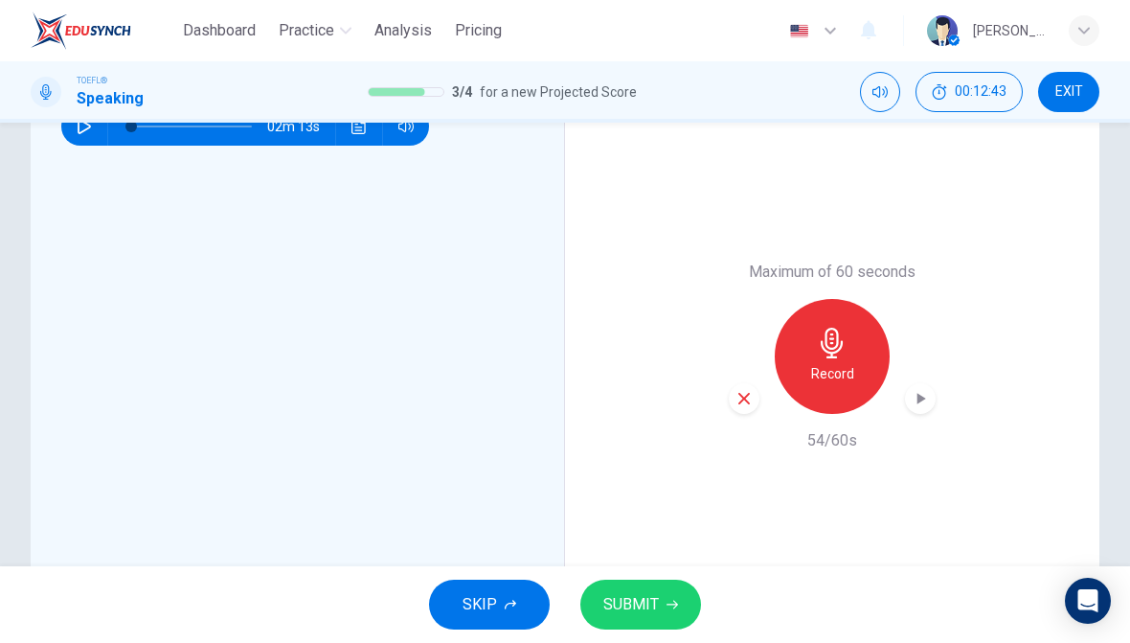
click at [748, 384] on div "button" at bounding box center [744, 398] width 31 height 31
click at [843, 342] on icon "button" at bounding box center [832, 343] width 22 height 31
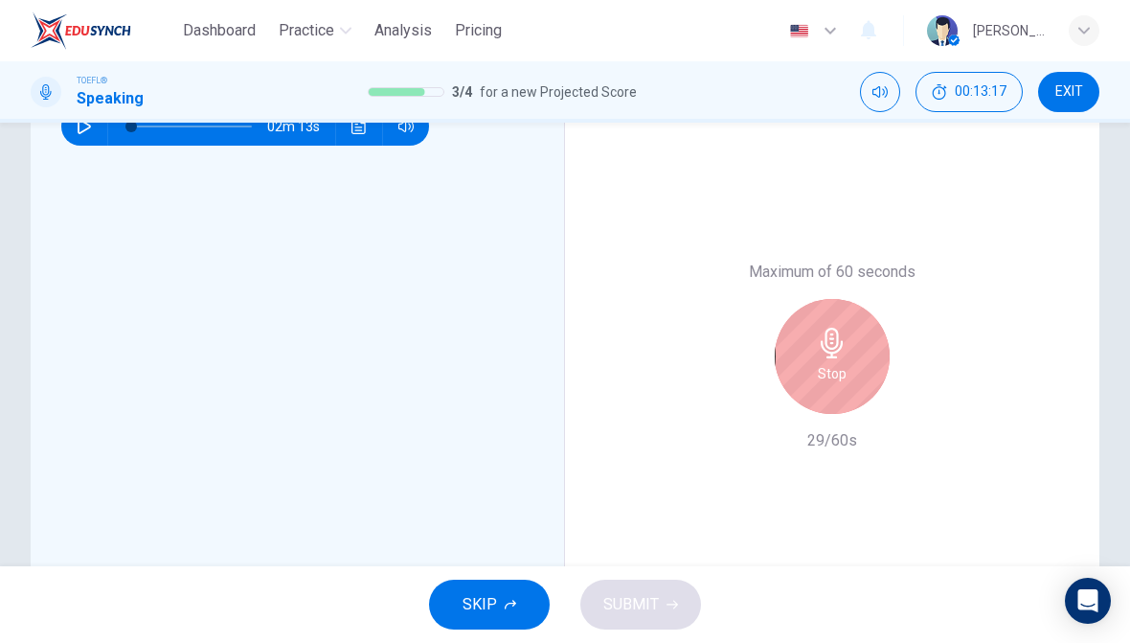
click at [815, 334] on div "Stop" at bounding box center [832, 356] width 115 height 115
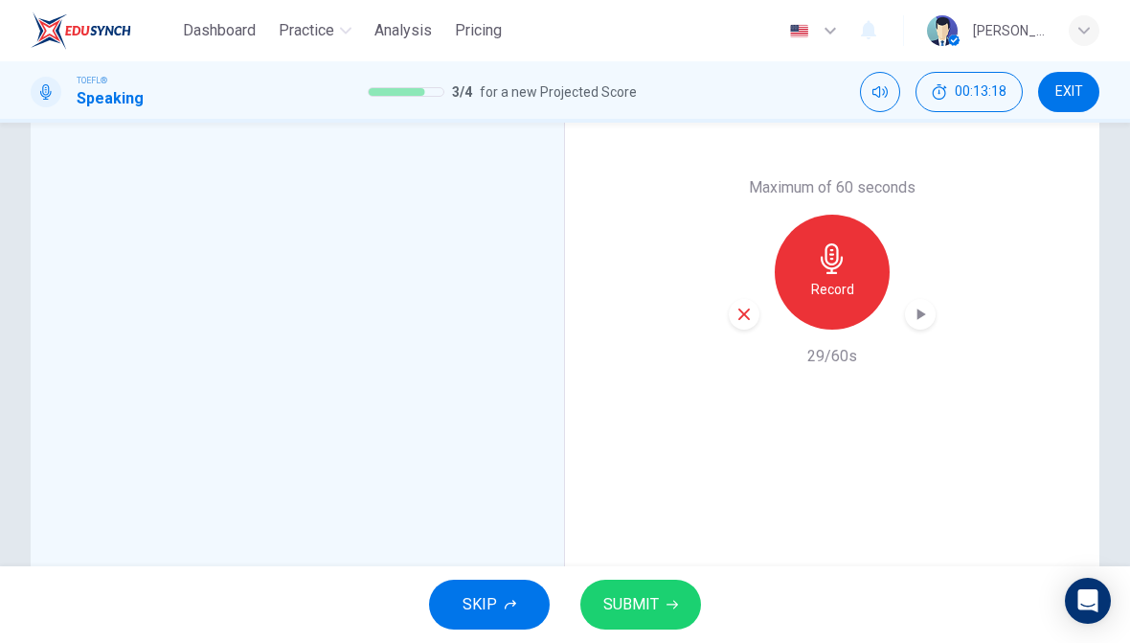
click at [742, 301] on div "button" at bounding box center [744, 314] width 31 height 31
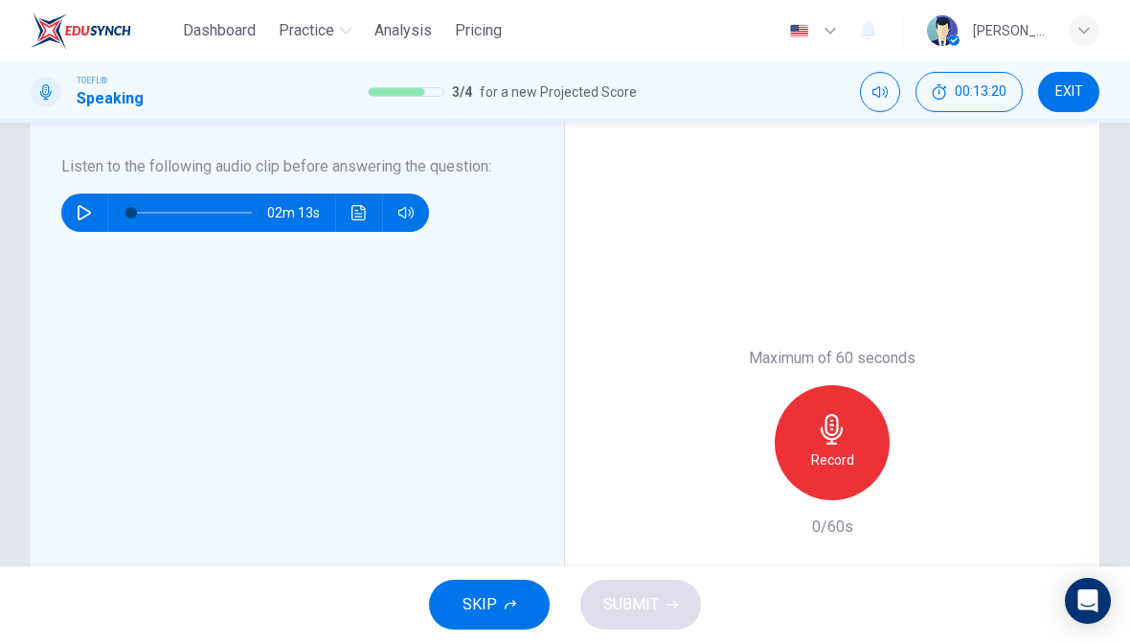
scroll to position [300, 0]
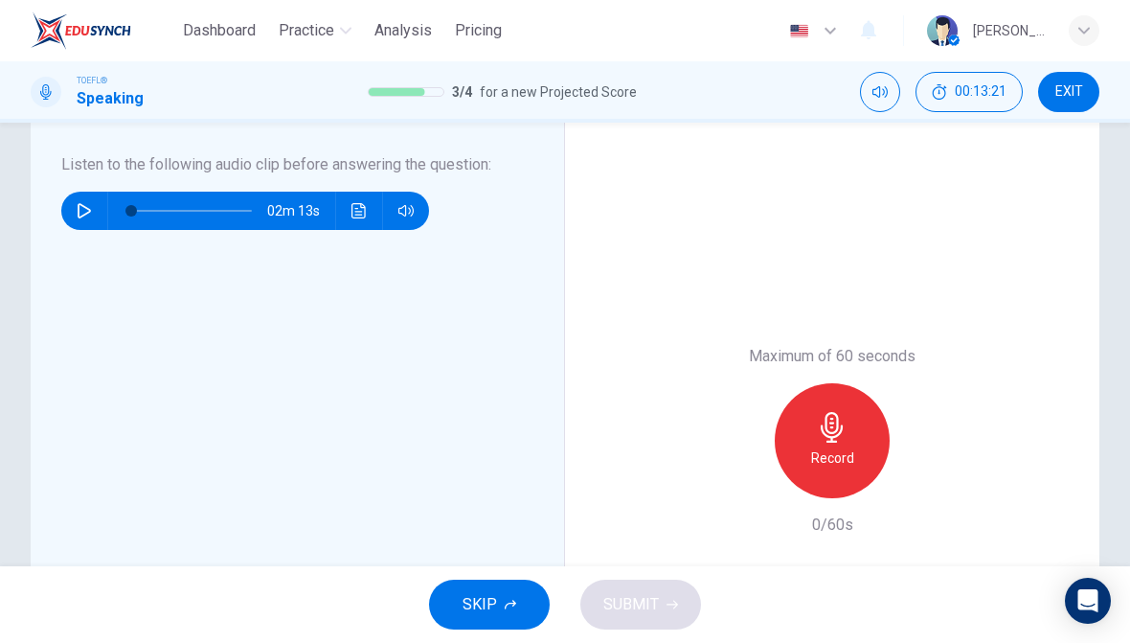
click at [840, 425] on icon "button" at bounding box center [832, 427] width 31 height 31
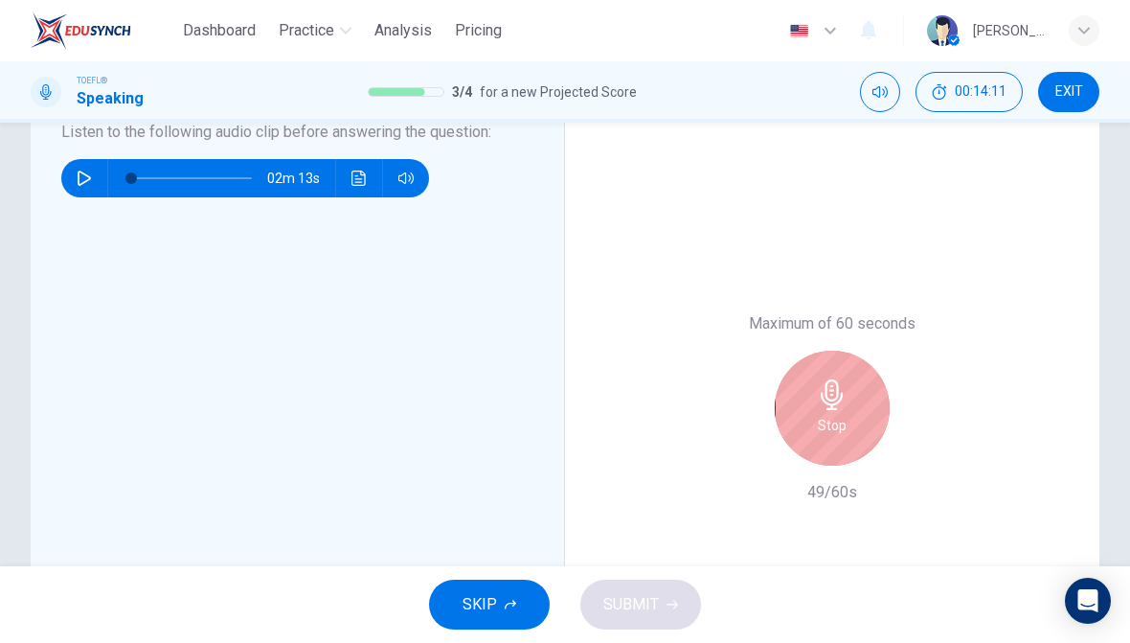
scroll to position [335, 0]
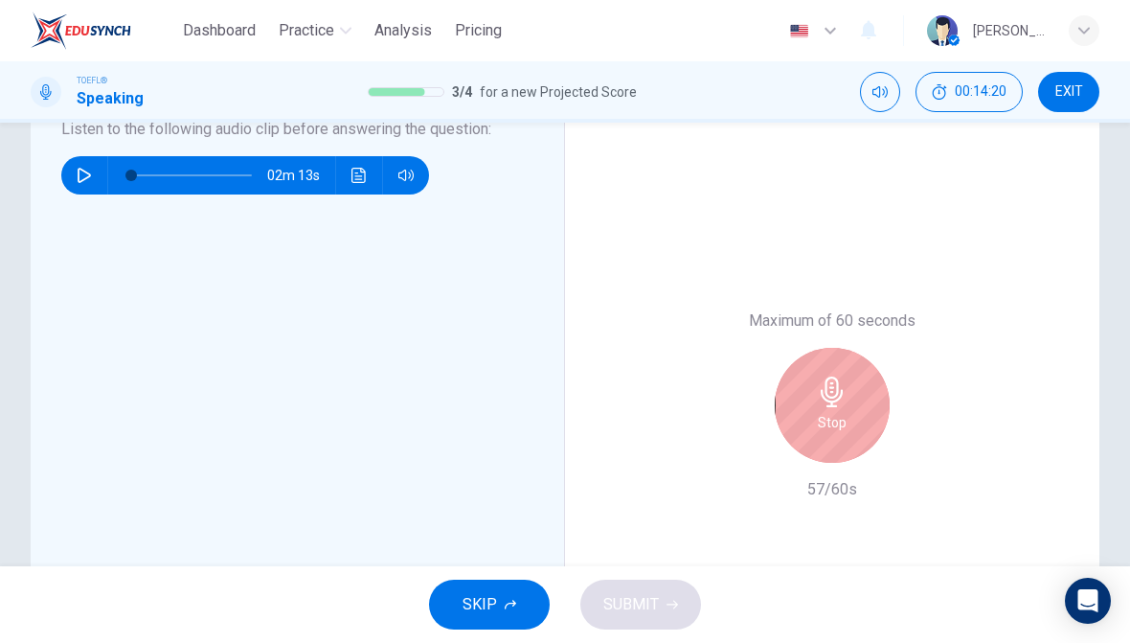
click at [862, 377] on div "Stop" at bounding box center [832, 405] width 115 height 115
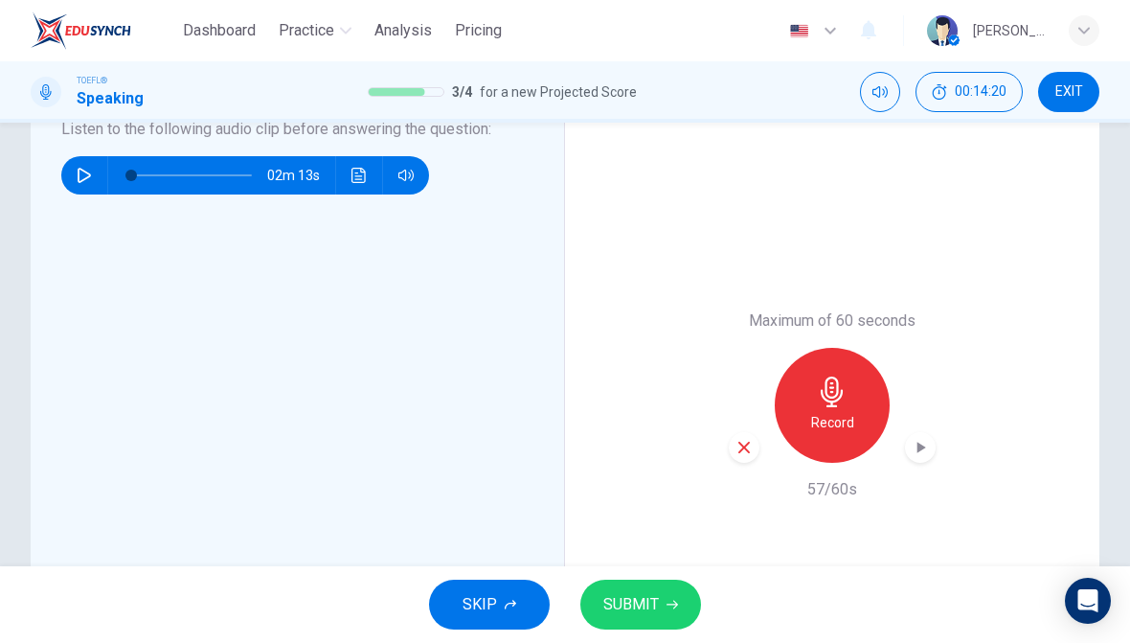
click at [662, 590] on button "SUBMIT" at bounding box center [640, 604] width 121 height 50
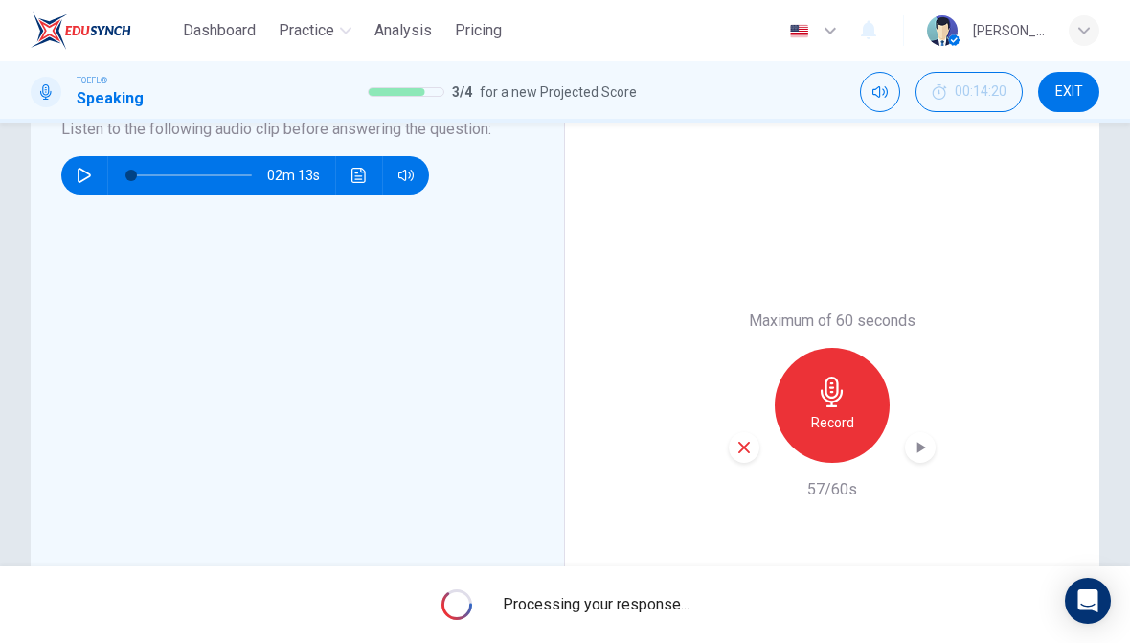
scroll to position [0, 0]
